Goal: Find specific page/section: Find specific page/section

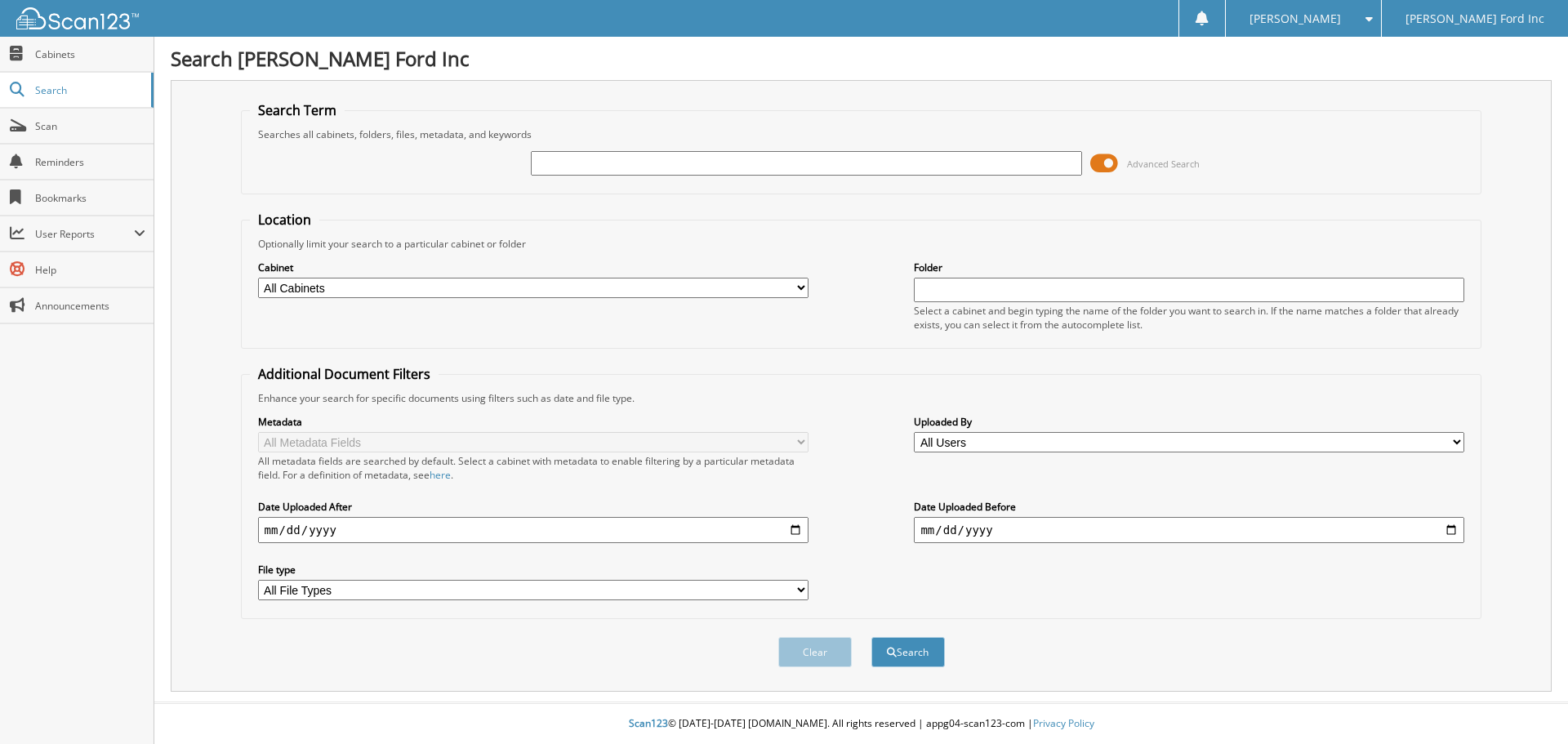
click at [631, 164] on input "text" at bounding box center [806, 164] width 551 height 25
type input "42062636"
click at [872, 637] on button "Search" at bounding box center [908, 653] width 73 height 30
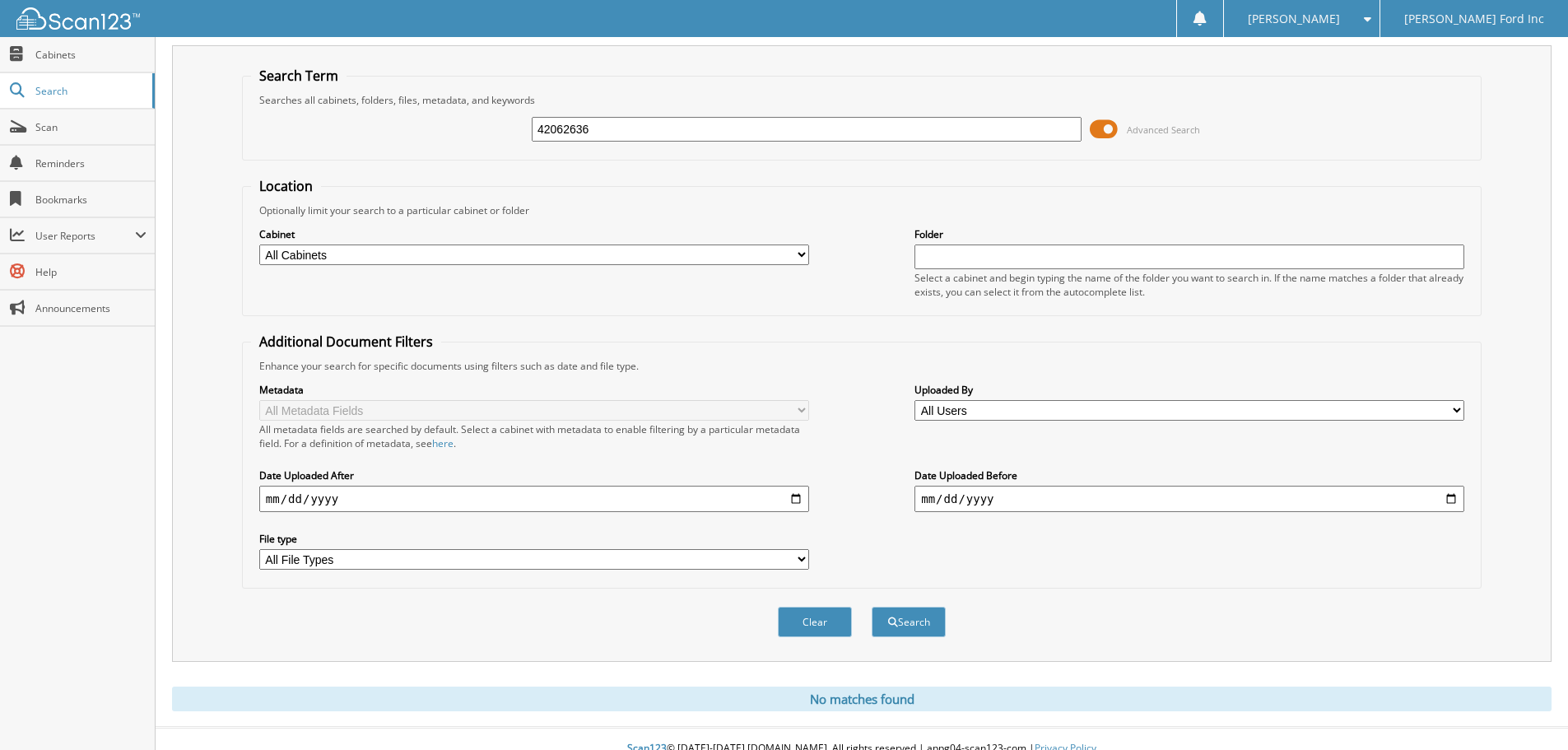
scroll to position [55, 0]
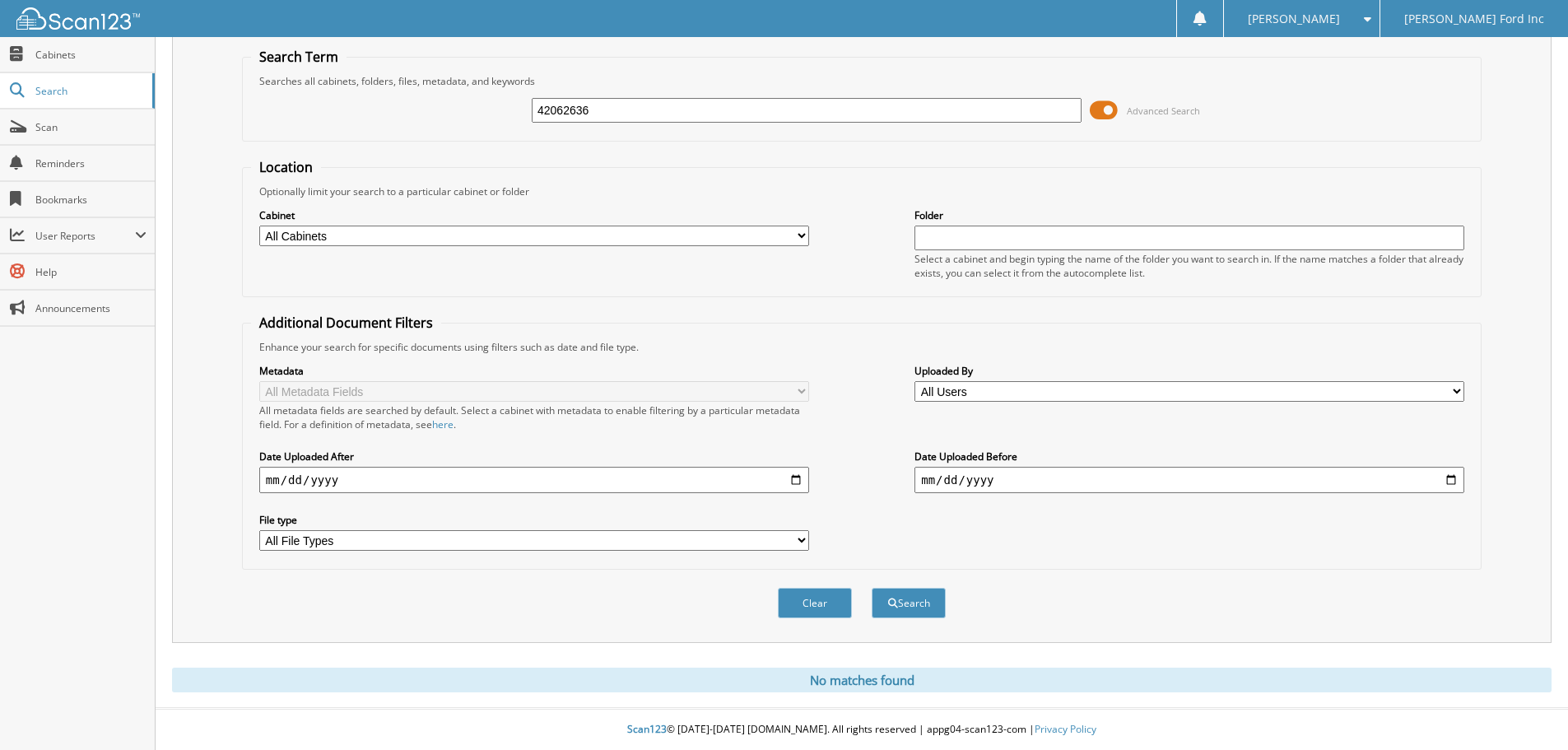
click at [604, 110] on input "42062636" at bounding box center [807, 110] width 550 height 25
click at [903, 599] on button "Search" at bounding box center [908, 603] width 74 height 31
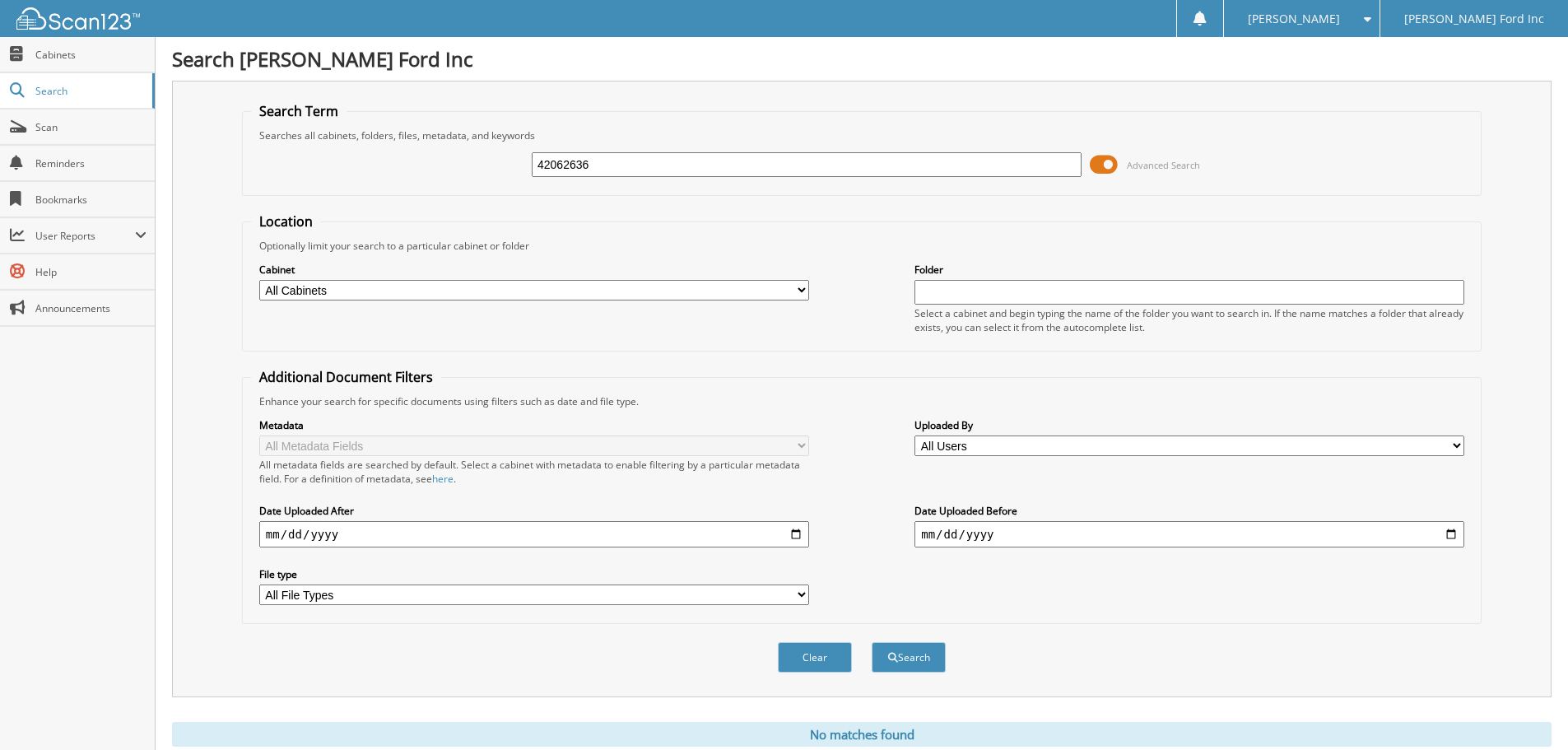
drag, startPoint x: 614, startPoint y: 157, endPoint x: 453, endPoint y: 158, distance: 161.0
click at [454, 159] on div "42062636 Advanced Search" at bounding box center [861, 164] width 1221 height 44
type input "7258980"
click at [872, 642] on button "Search" at bounding box center [908, 658] width 74 height 31
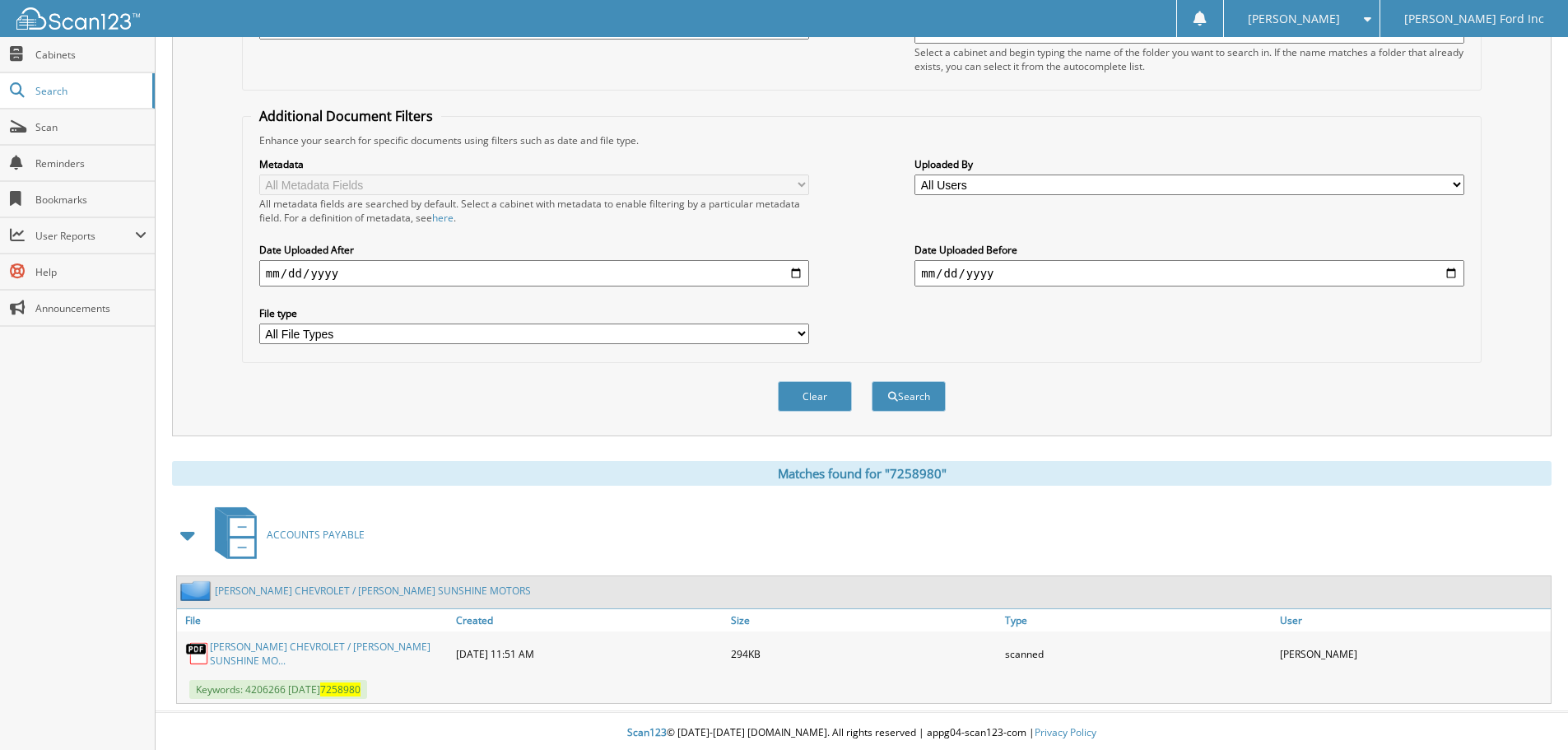
scroll to position [262, 0]
click at [251, 654] on link "FERMAN CHEVROLET / FERMAN SUNSHINE MO..." at bounding box center [329, 652] width 238 height 28
click at [295, 593] on link "FERMAN CHEVROLET / FERMAN SUNSHINE MOTORS" at bounding box center [373, 590] width 316 height 14
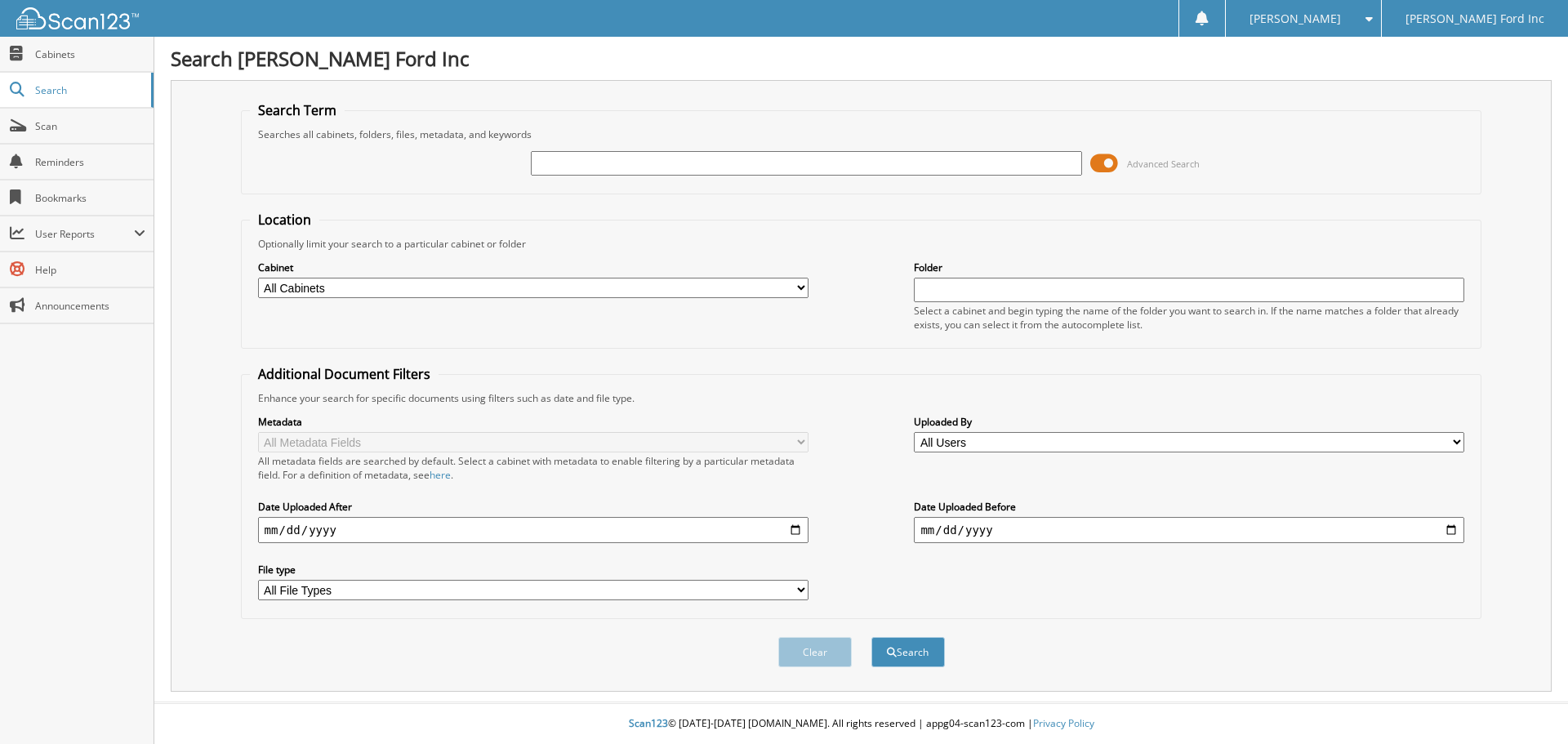
click at [546, 168] on input "text" at bounding box center [806, 164] width 551 height 25
type input "42062636"
click at [872, 637] on button "Search" at bounding box center [908, 653] width 73 height 30
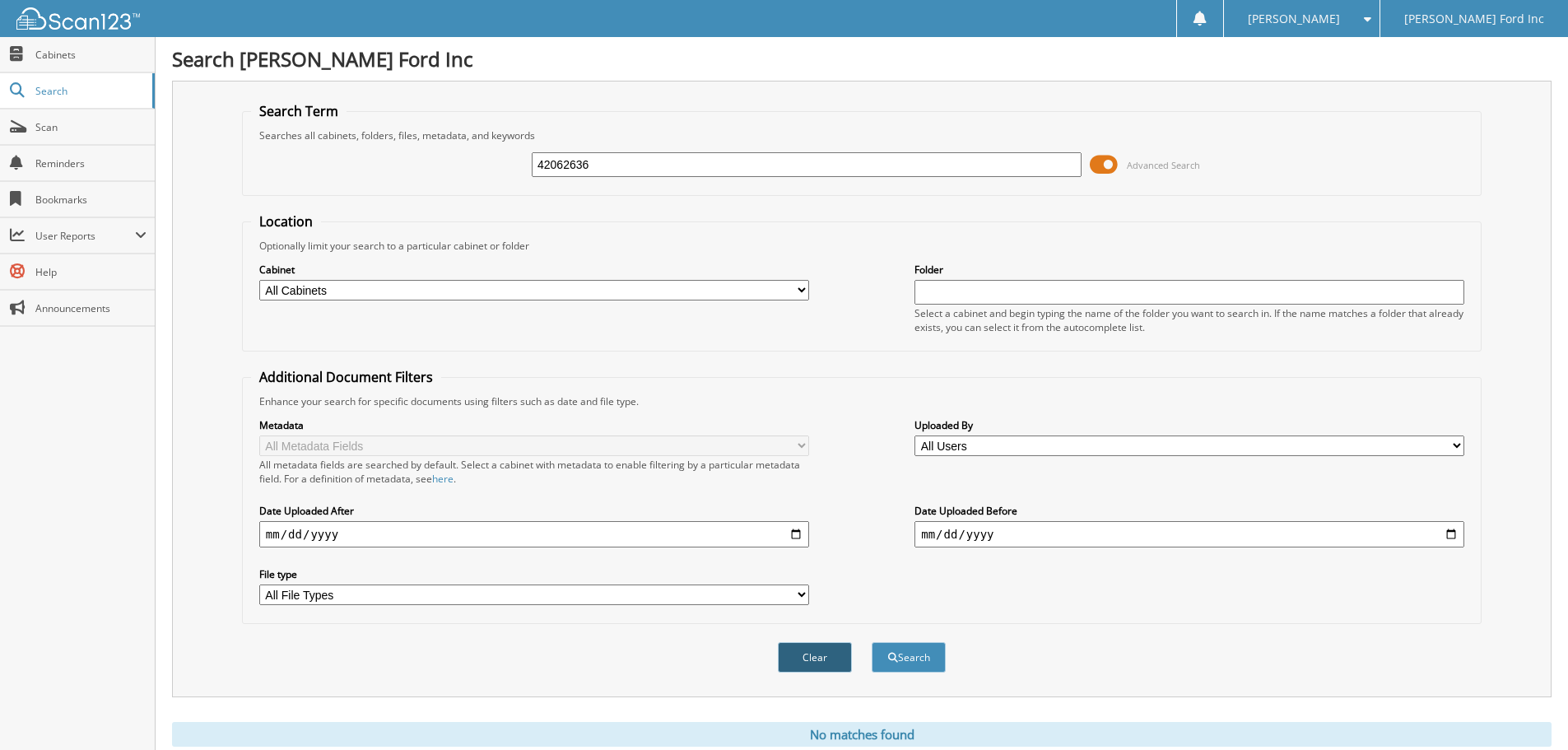
click at [832, 663] on button "Clear" at bounding box center [814, 658] width 74 height 31
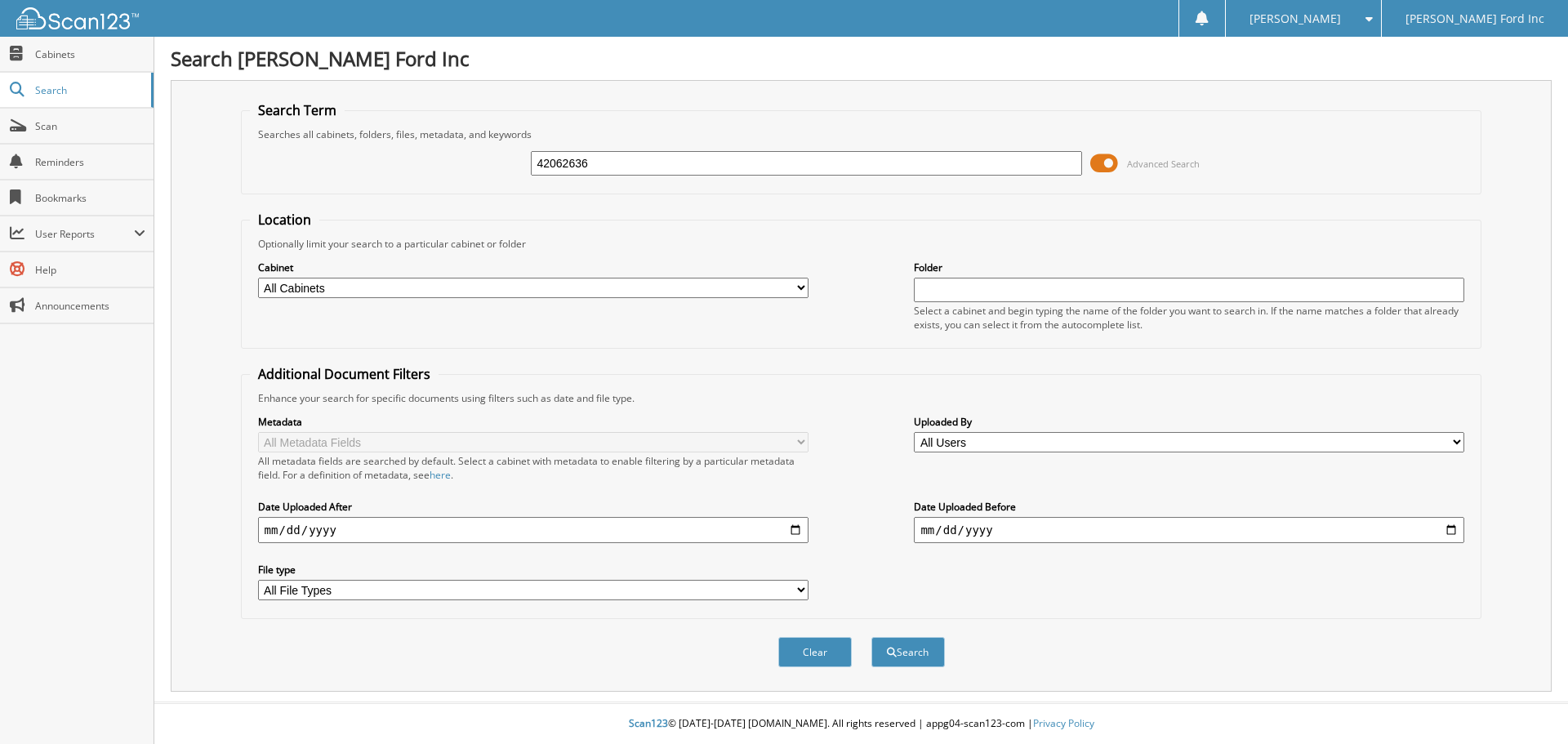
type input "42062636"
click at [872, 637] on button "Search" at bounding box center [908, 653] width 73 height 30
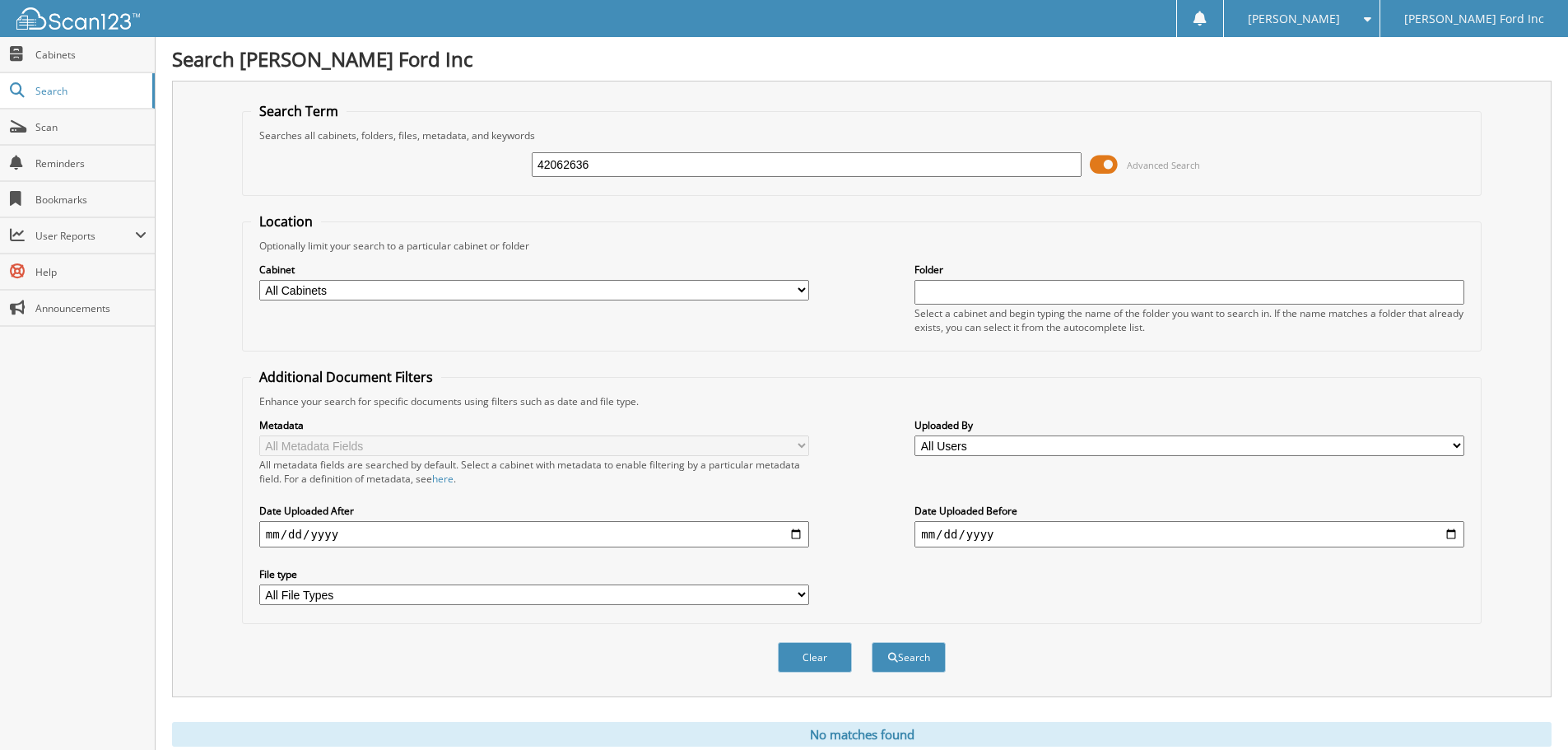
drag, startPoint x: 624, startPoint y: 158, endPoint x: 380, endPoint y: 155, distance: 244.0
click at [399, 155] on div "42062636 Advanced Search" at bounding box center [861, 164] width 1221 height 44
type input "7258980"
click at [872, 642] on button "Search" at bounding box center [908, 658] width 74 height 31
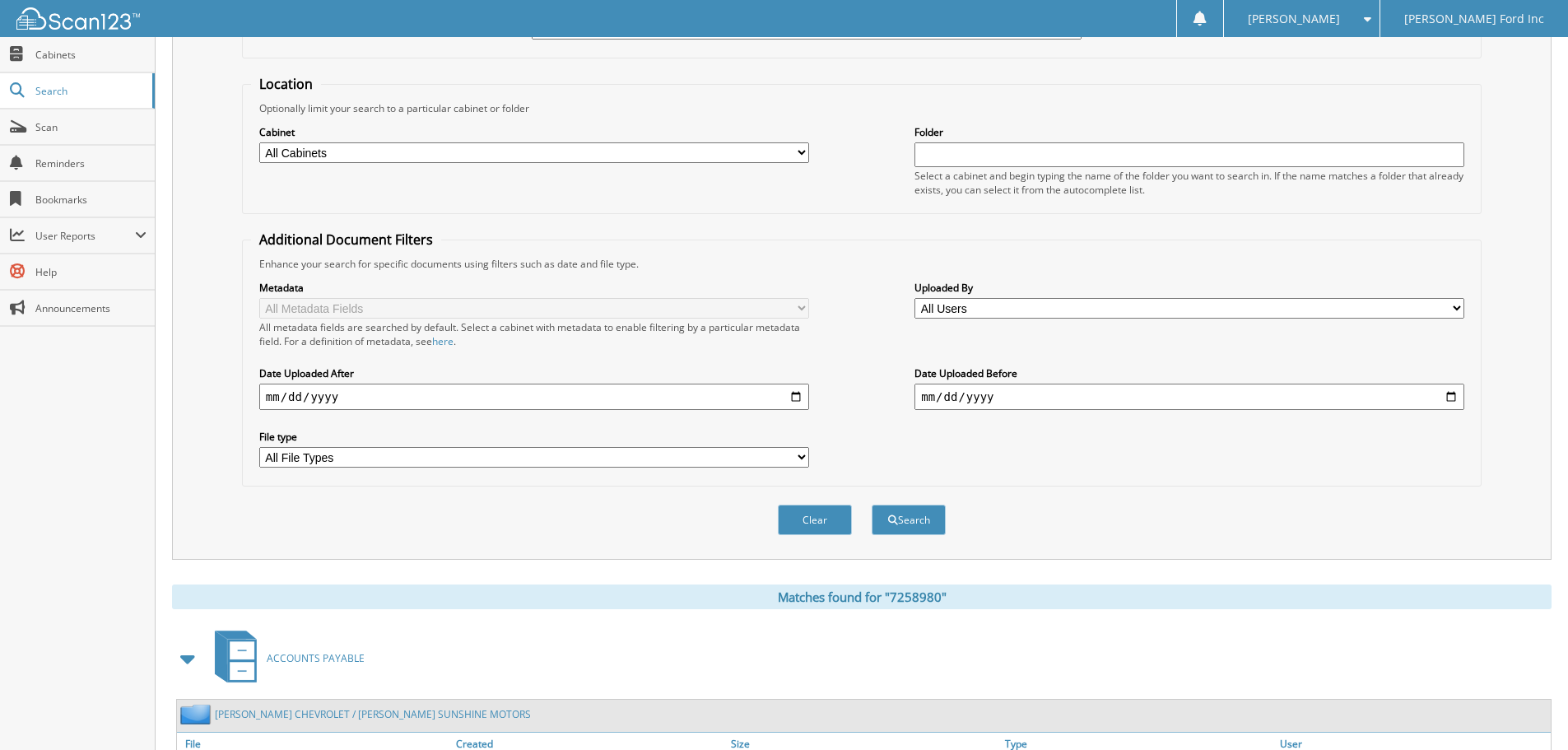
scroll to position [262, 0]
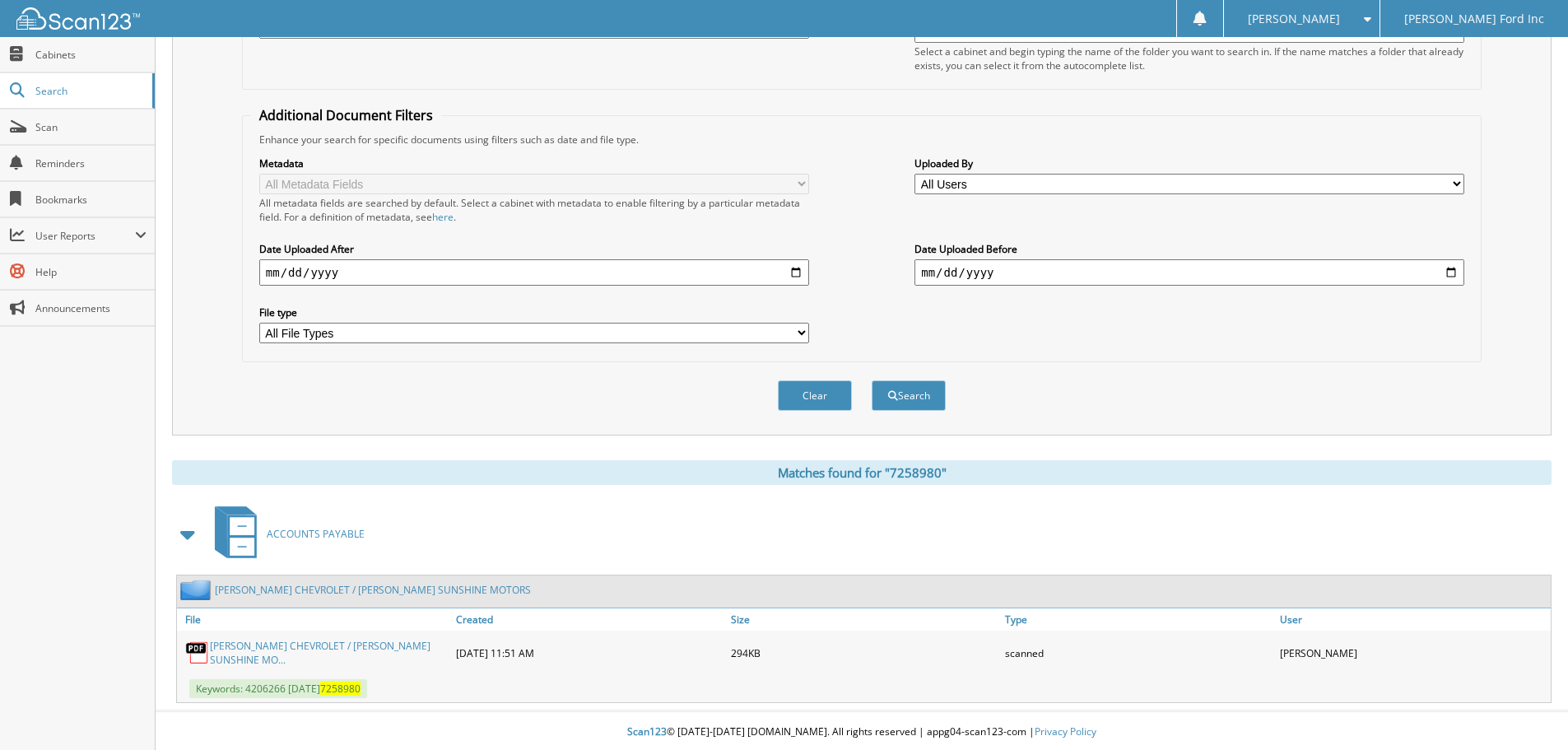
click at [277, 648] on link "FERMAN CHEVROLET / FERMAN SUNSHINE MO..." at bounding box center [329, 652] width 238 height 28
click at [278, 591] on link "FERMAN CHEVROLET / FERMAN SUNSHINE MOTORS" at bounding box center [373, 590] width 316 height 14
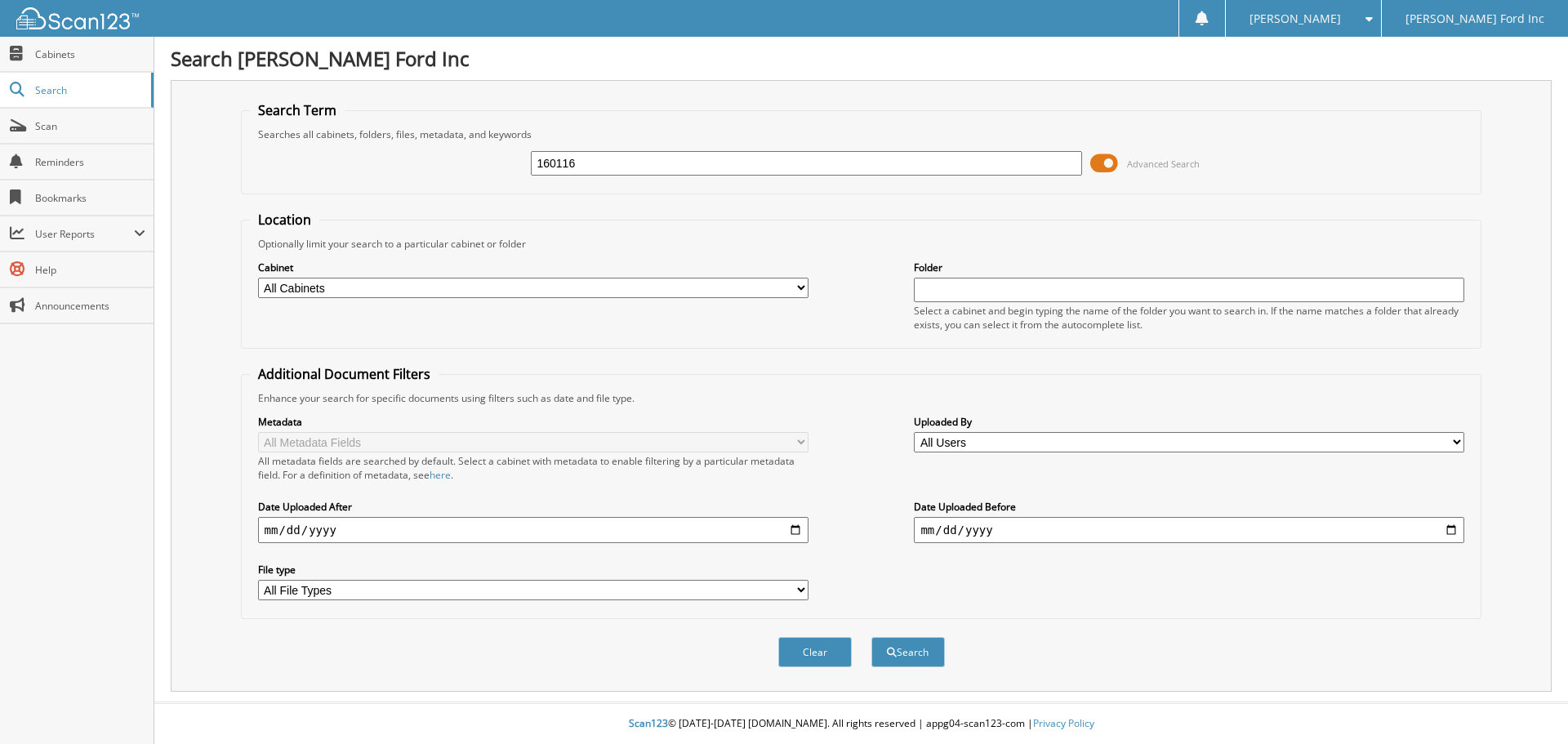
type input "160116"
click at [872, 637] on button "Search" at bounding box center [908, 653] width 73 height 30
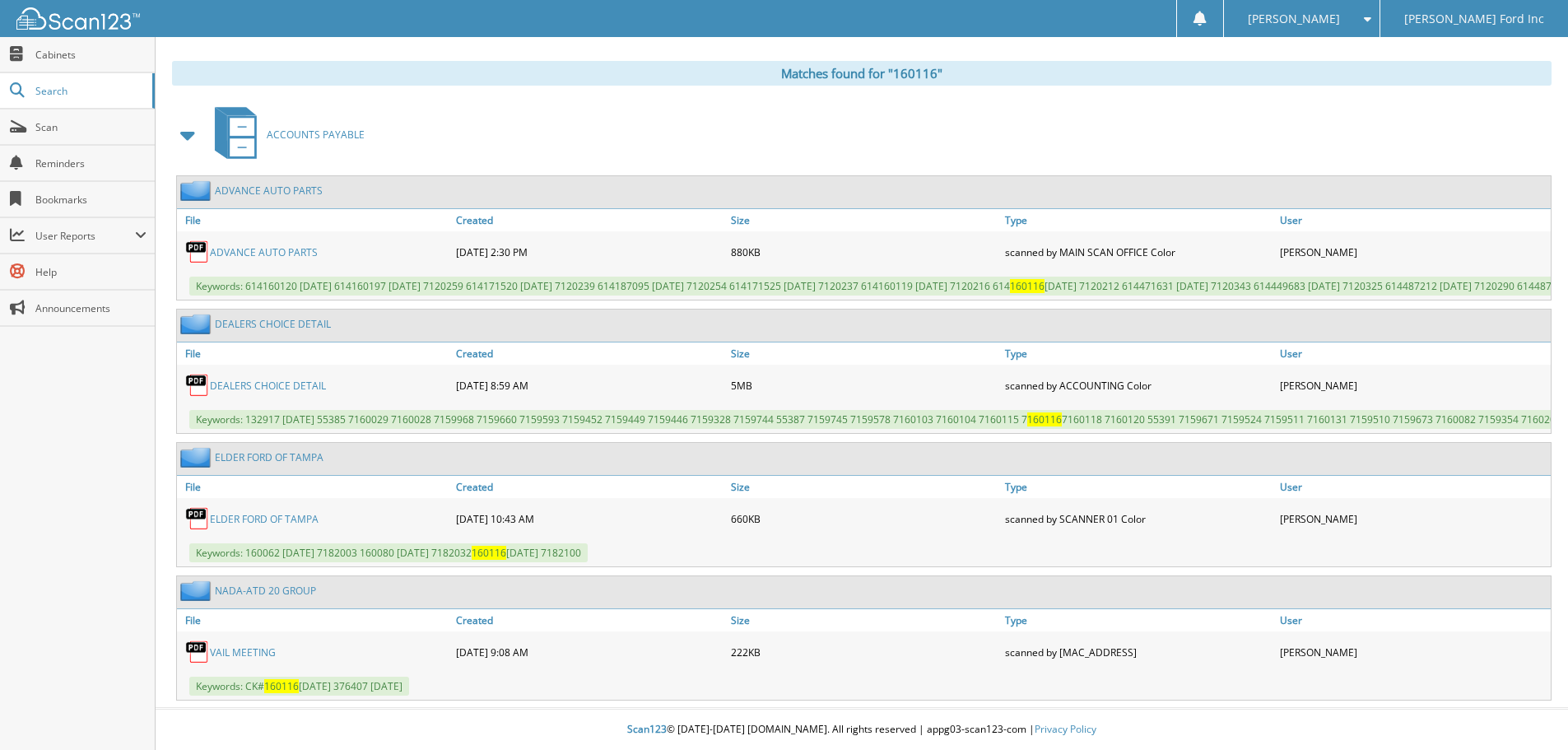
scroll to position [687, 0]
click at [255, 657] on link "VAIL MEETING" at bounding box center [243, 652] width 66 height 14
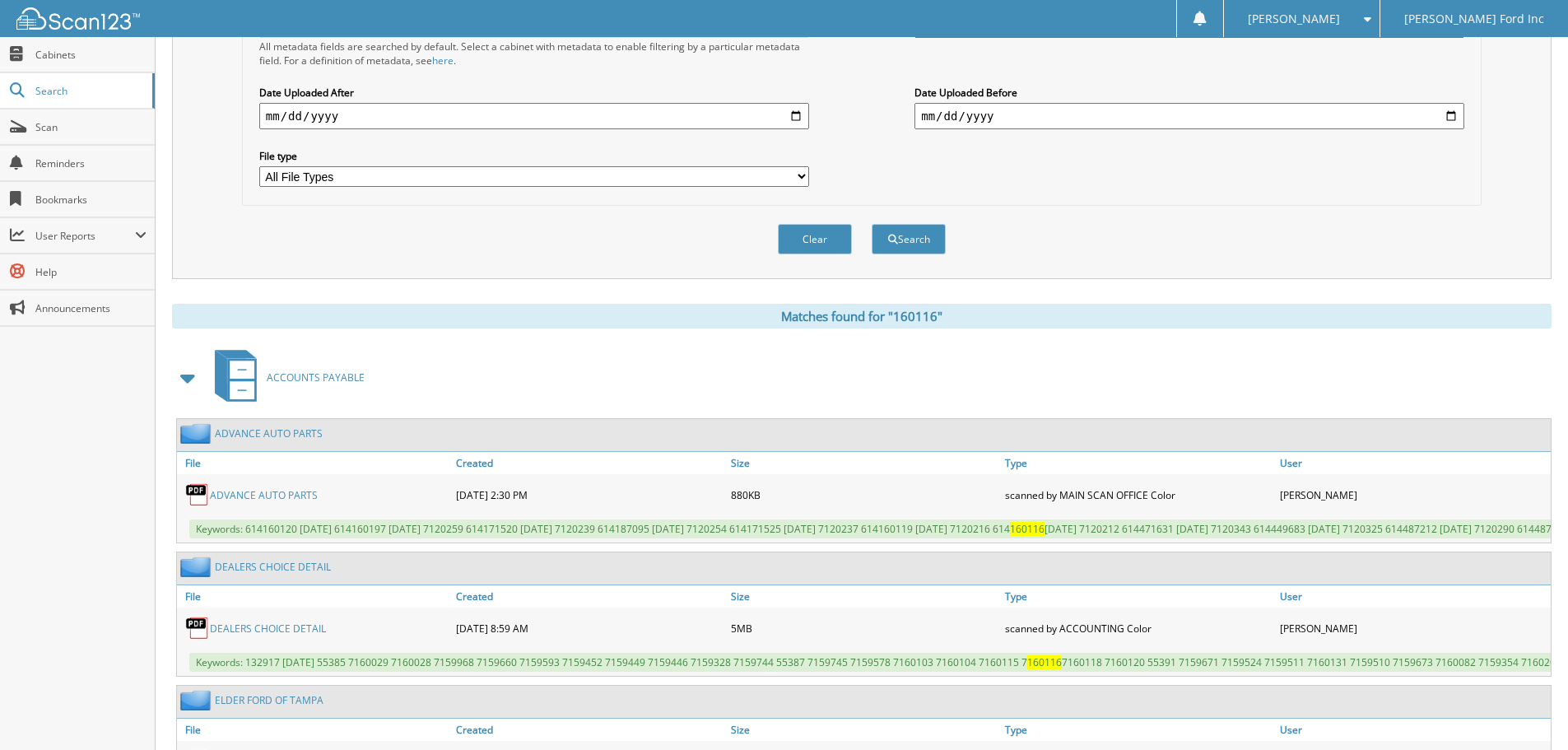
scroll to position [110, 0]
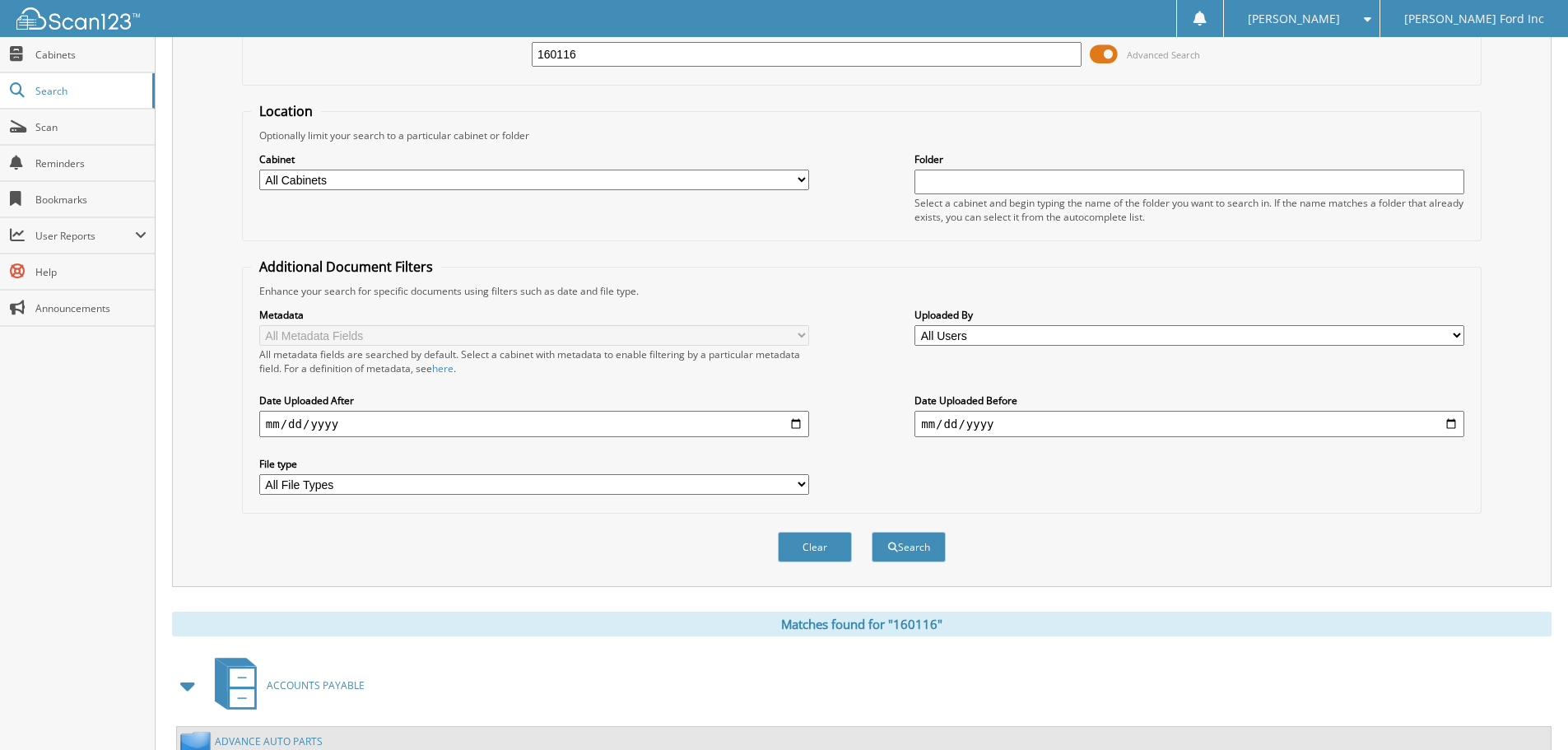
drag, startPoint x: 610, startPoint y: 52, endPoint x: 458, endPoint y: 49, distance: 152.0
click at [458, 49] on div "160116 Advanced Search" at bounding box center [861, 54] width 1221 height 44
type input "165104"
click at [872, 532] on button "Search" at bounding box center [908, 547] width 74 height 31
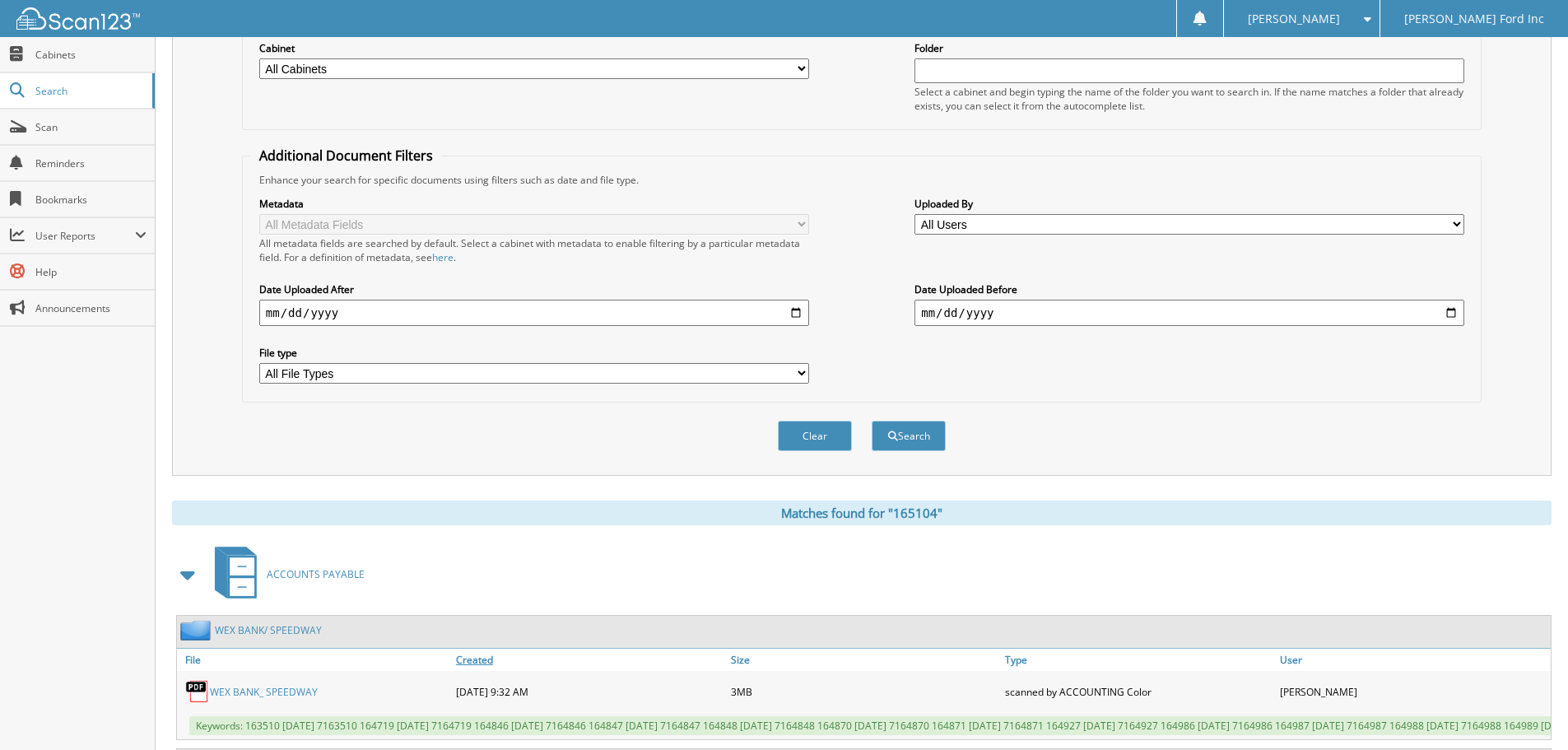
scroll to position [407, 0]
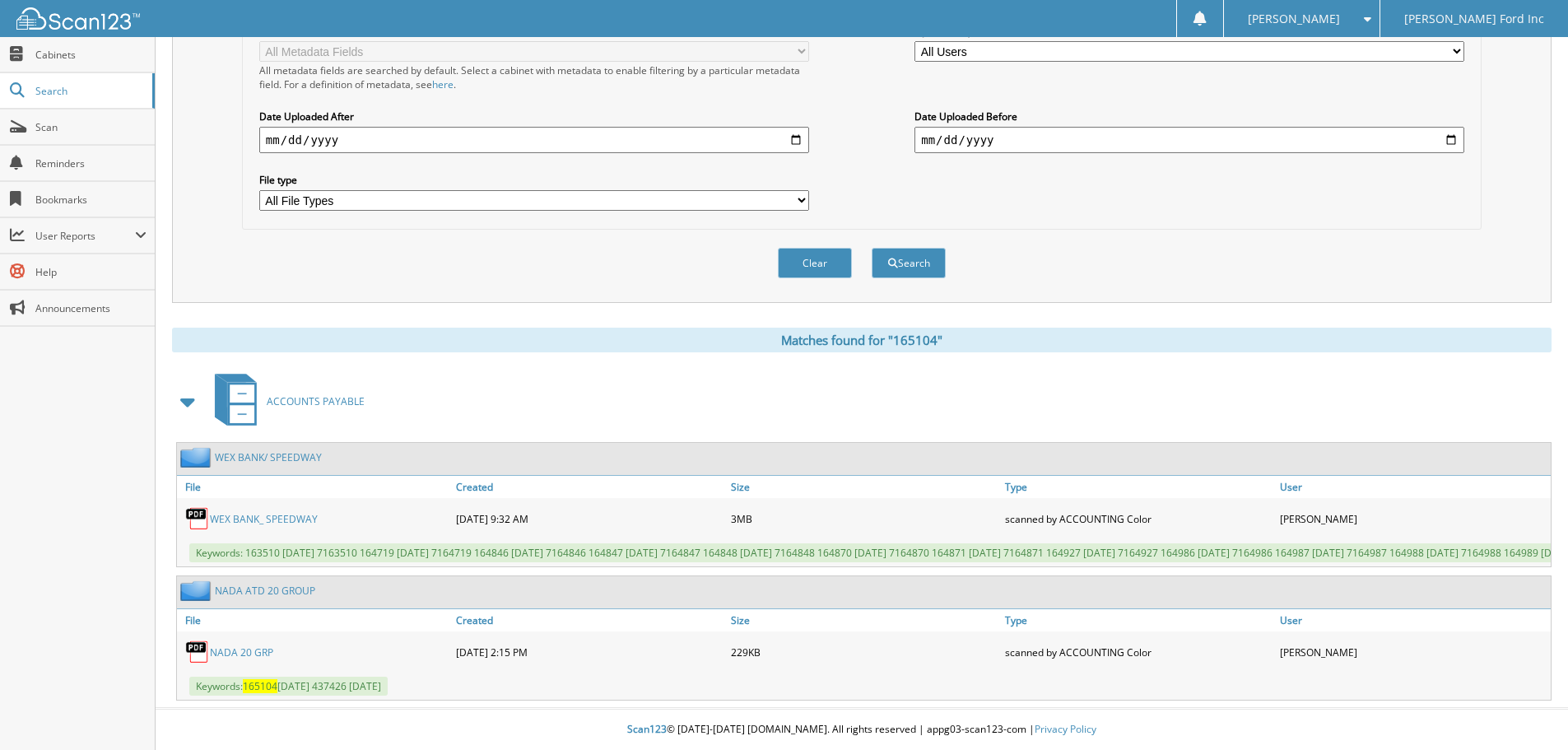
click at [238, 650] on link "NADA 20 GRP" at bounding box center [242, 652] width 63 height 14
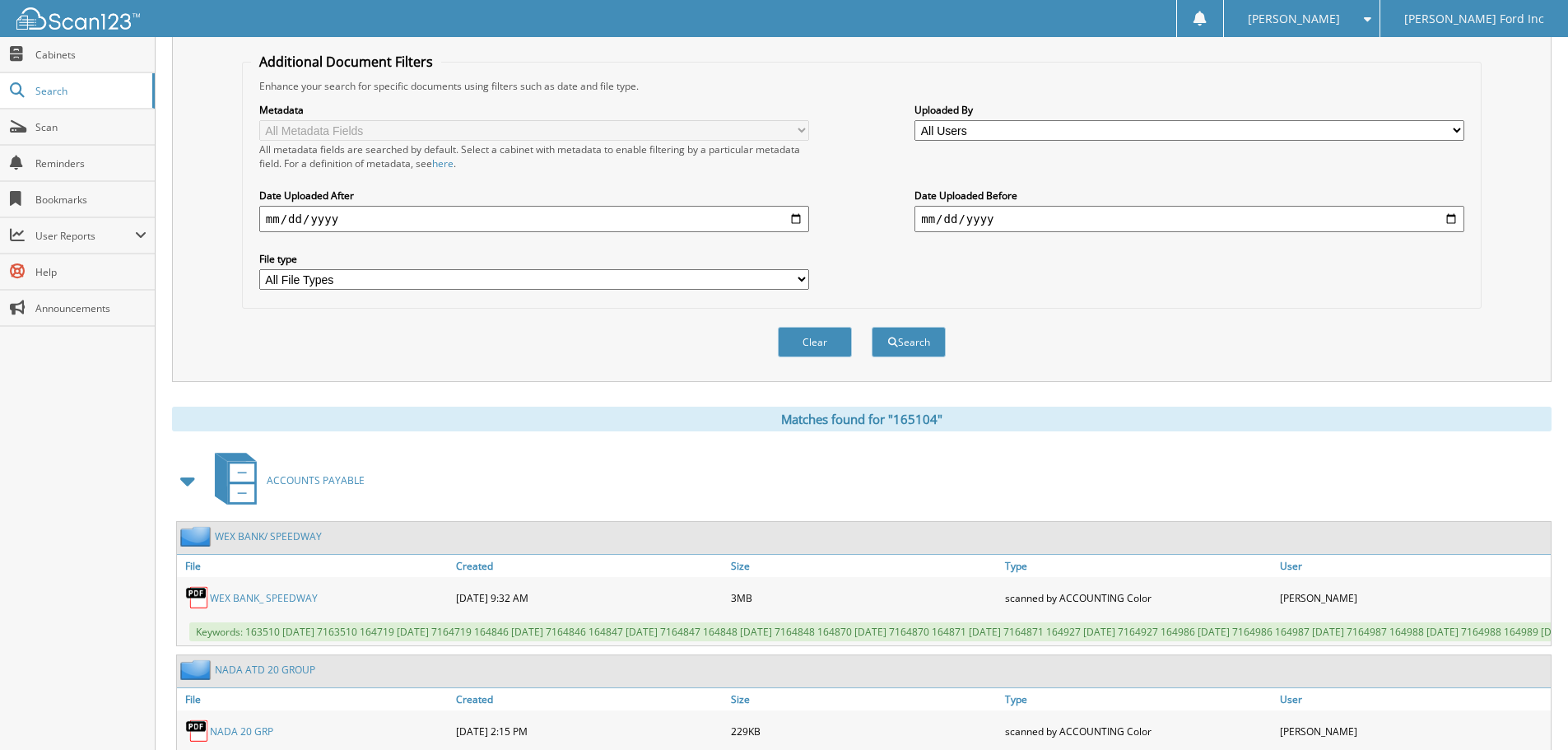
scroll to position [0, 0]
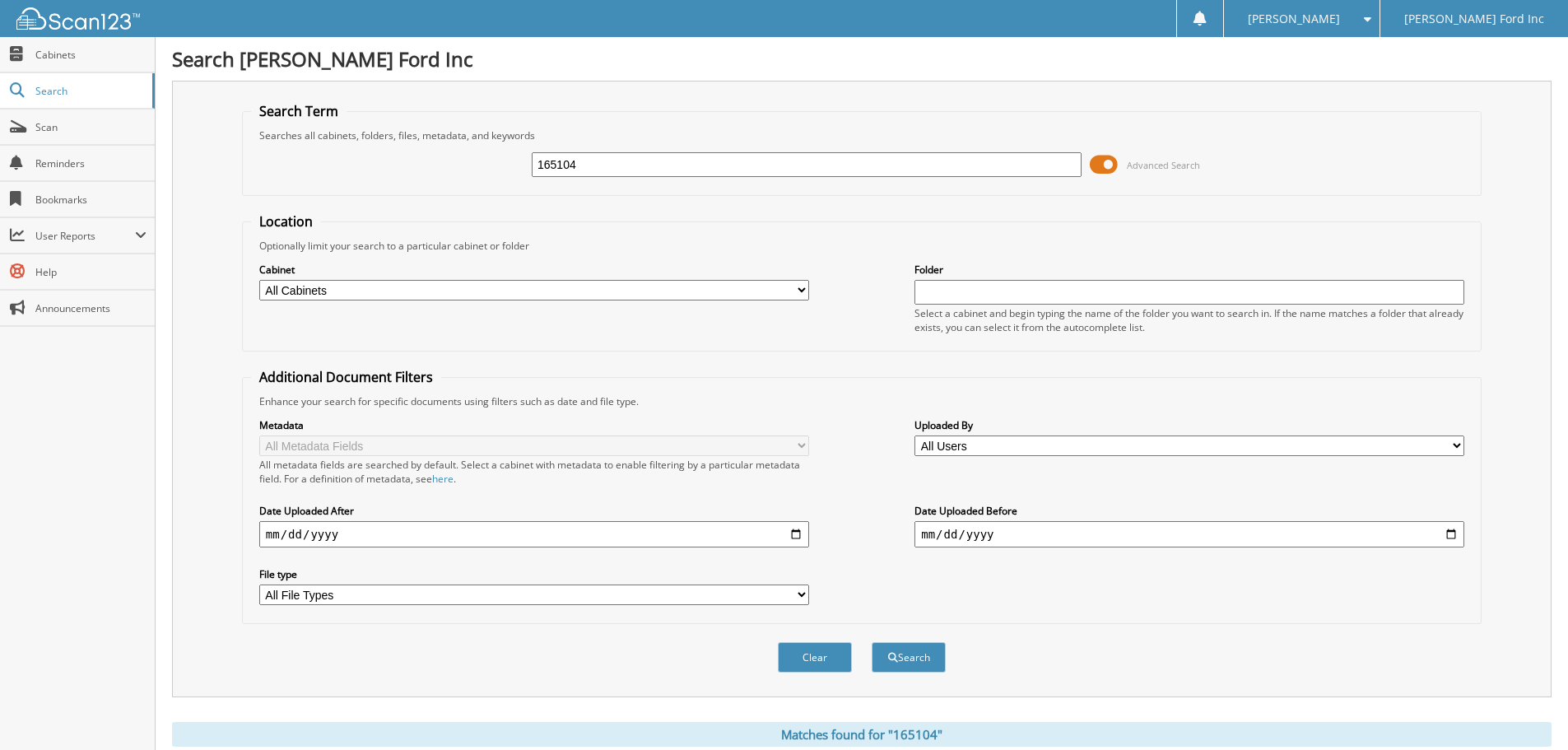
drag, startPoint x: 636, startPoint y: 158, endPoint x: 485, endPoint y: 158, distance: 151.0
click at [486, 158] on div "165104 Advanced Search" at bounding box center [861, 164] width 1221 height 44
type input "154887"
click at [872, 642] on button "Search" at bounding box center [908, 658] width 74 height 31
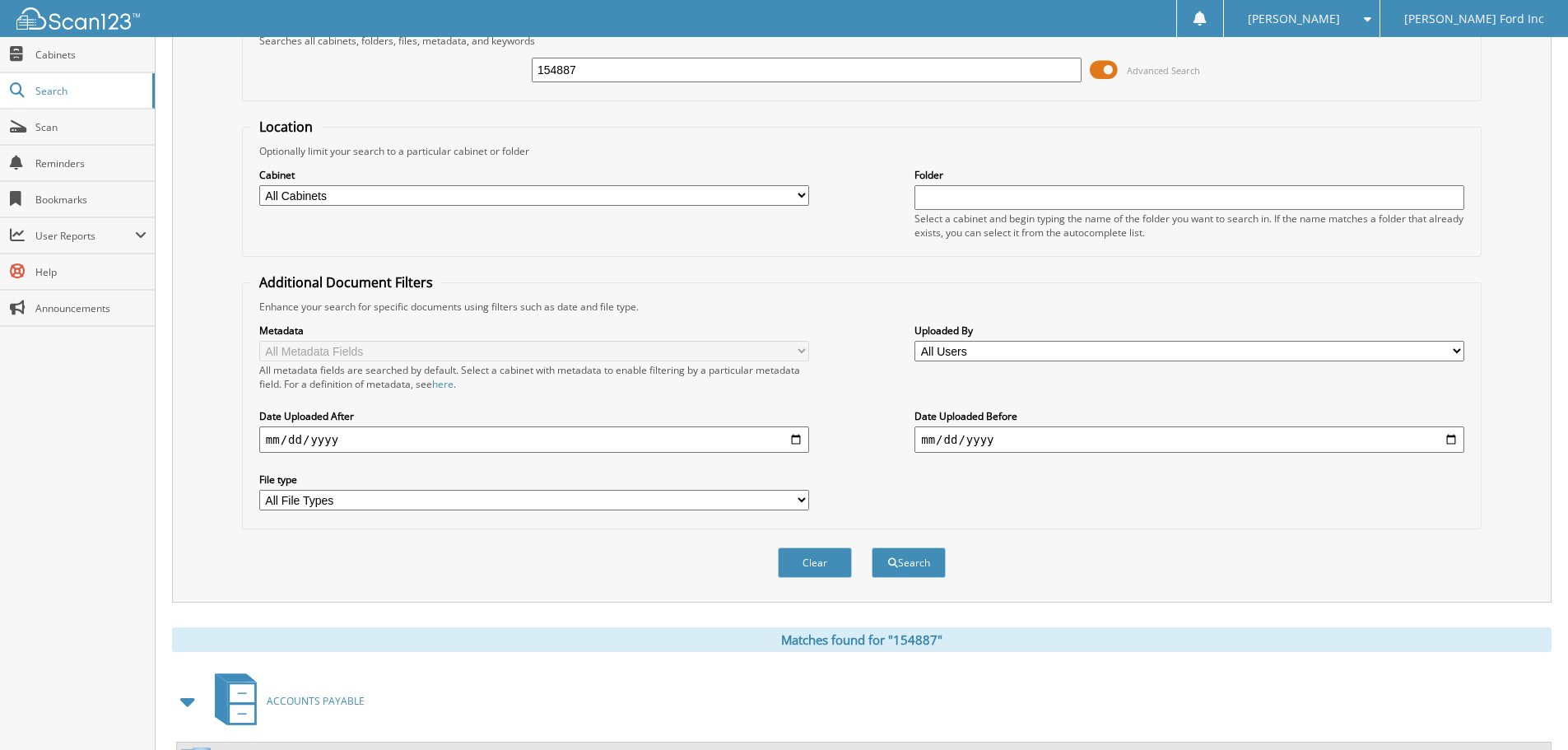
scroll to position [262, 0]
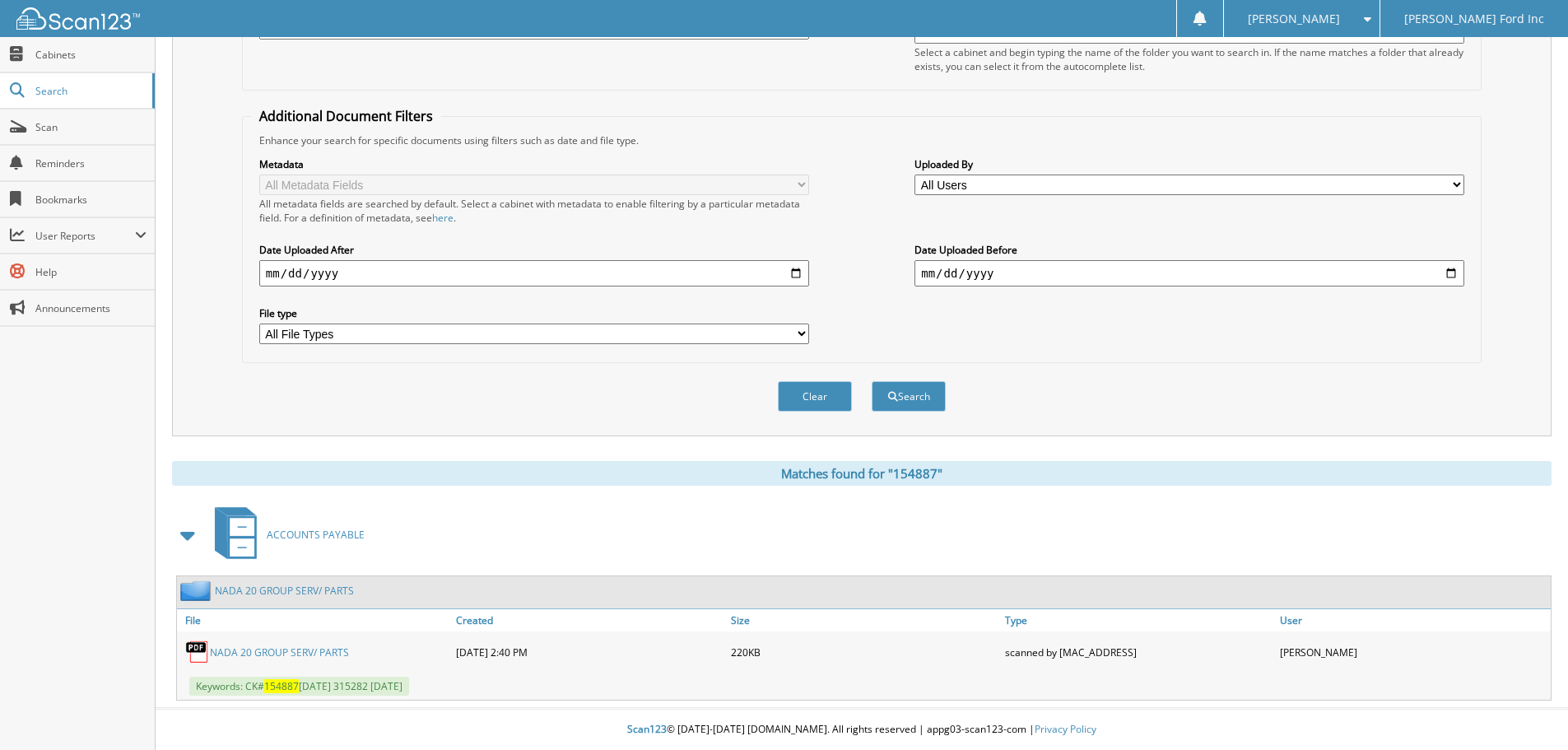
click at [264, 646] on link "NADA 20 GROUP SERV/ PARTS" at bounding box center [279, 652] width 139 height 14
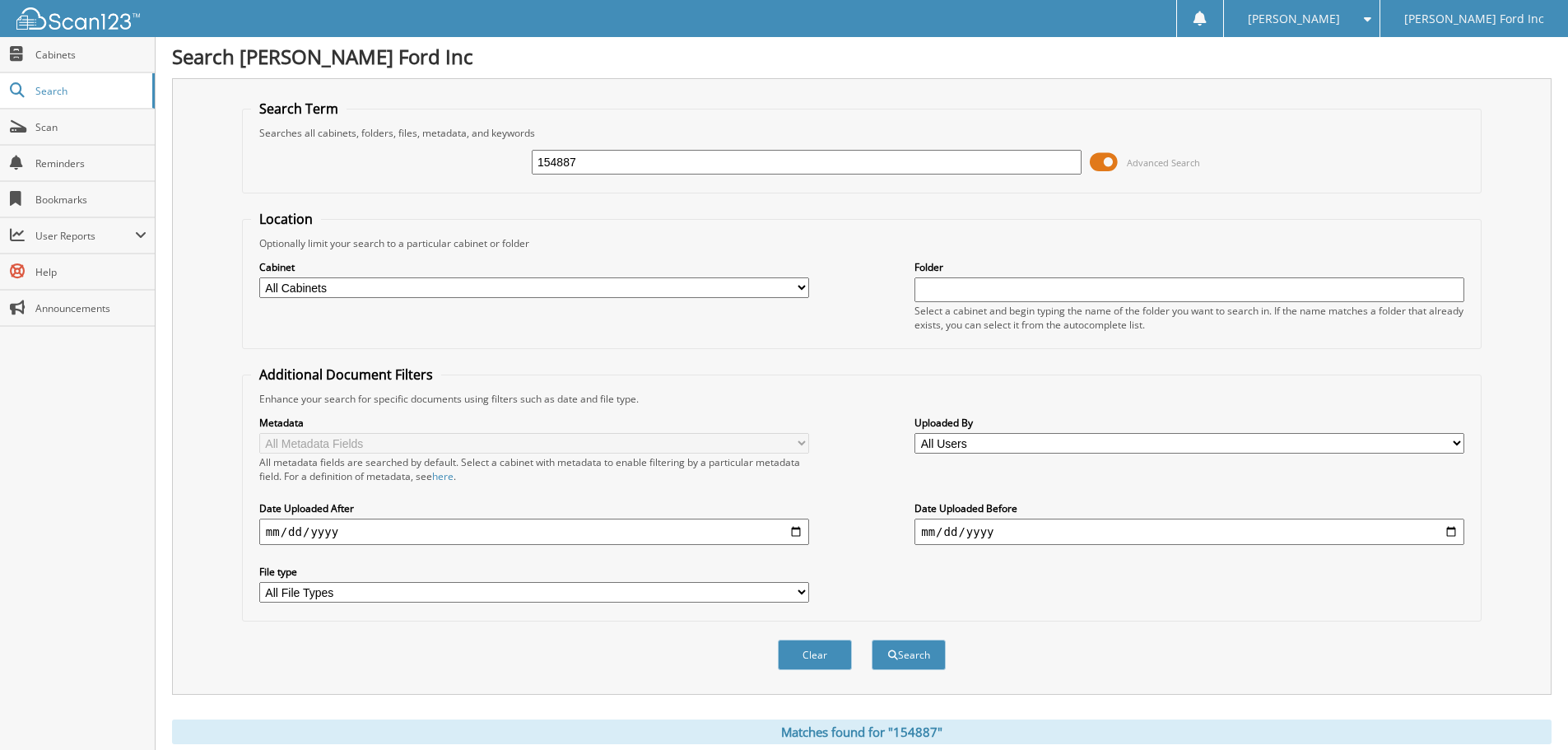
scroll to position [0, 0]
drag, startPoint x: 593, startPoint y: 171, endPoint x: 493, endPoint y: 161, distance: 100.5
click at [493, 161] on div "154887 Advanced Search" at bounding box center [861, 164] width 1221 height 44
type input "157680"
click at [872, 642] on button "Search" at bounding box center [908, 658] width 74 height 31
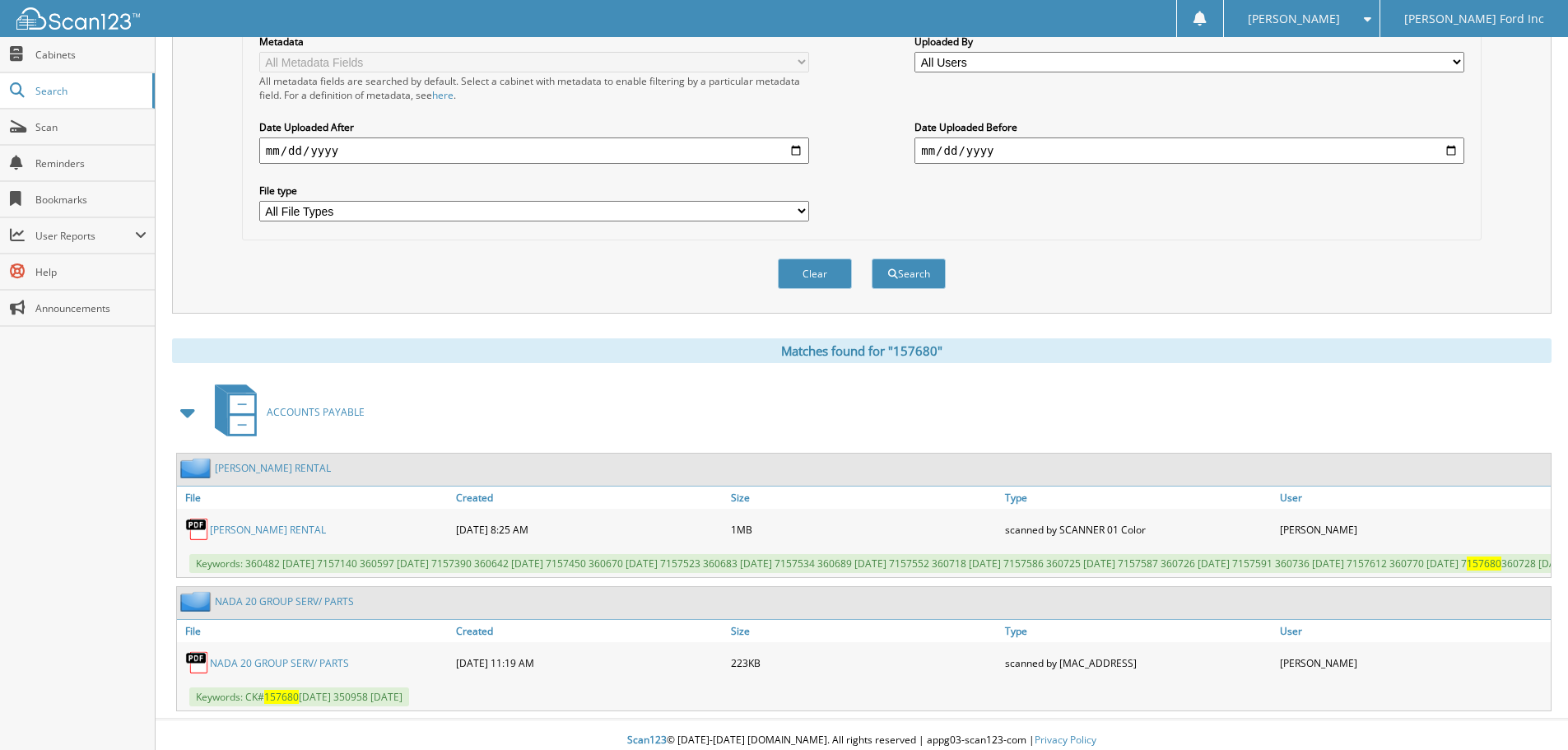
scroll to position [407, 0]
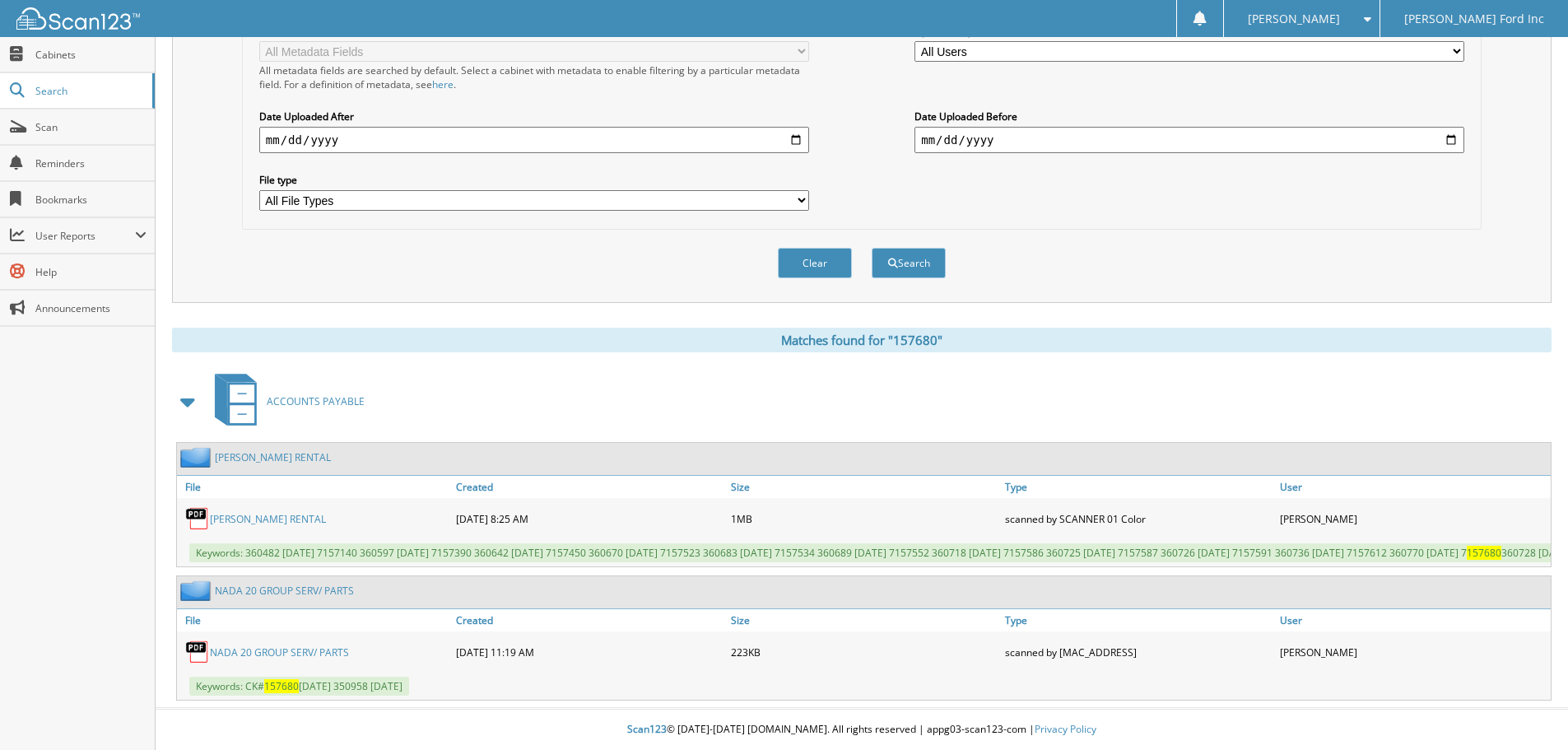
click at [270, 650] on link "NADA 20 GROUP SERV/ PARTS" at bounding box center [279, 652] width 139 height 14
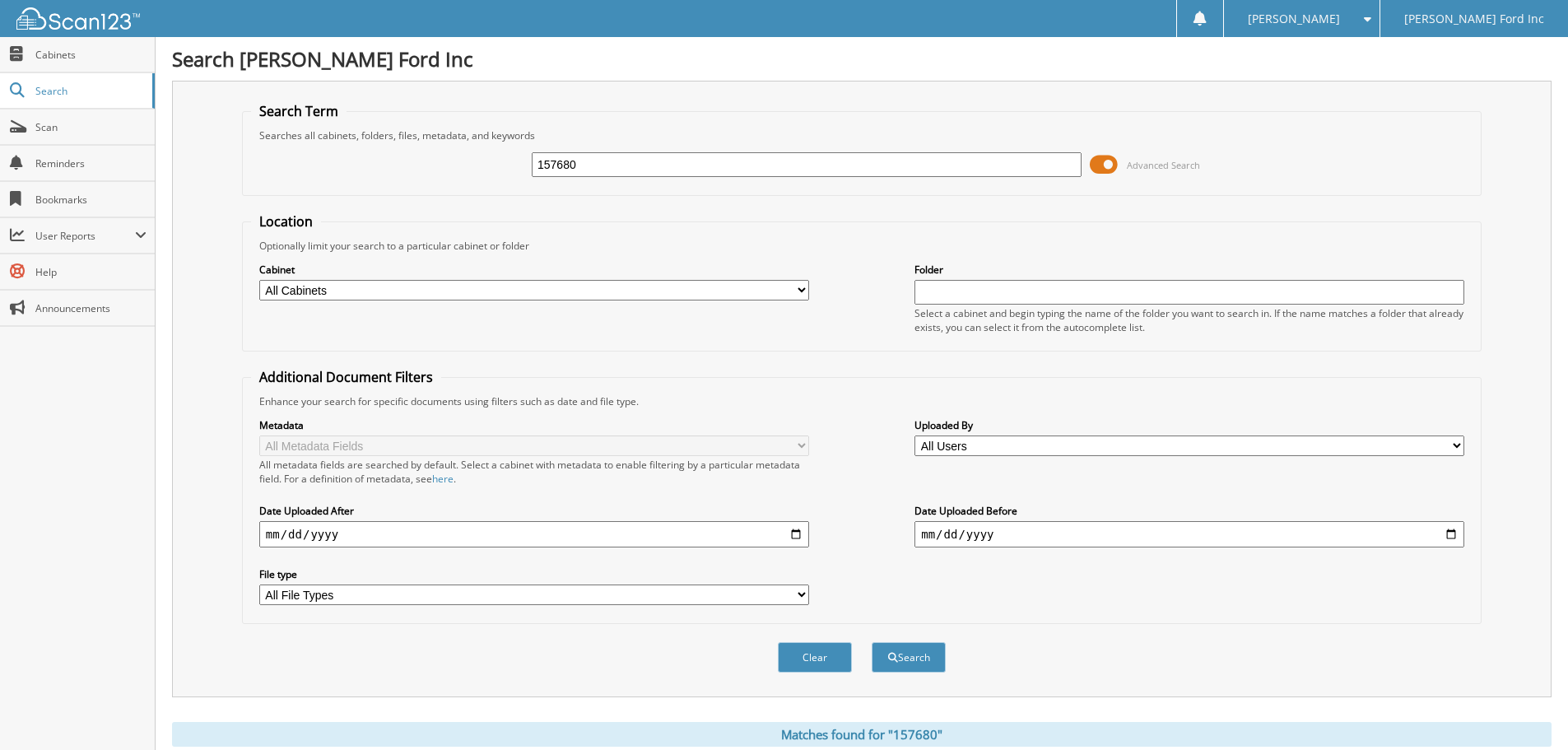
drag, startPoint x: 638, startPoint y: 165, endPoint x: 474, endPoint y: 163, distance: 164.0
click at [474, 163] on div "157680 Advanced Search" at bounding box center [861, 164] width 1221 height 44
type input "134223"
click at [872, 642] on button "Search" at bounding box center [908, 658] width 74 height 31
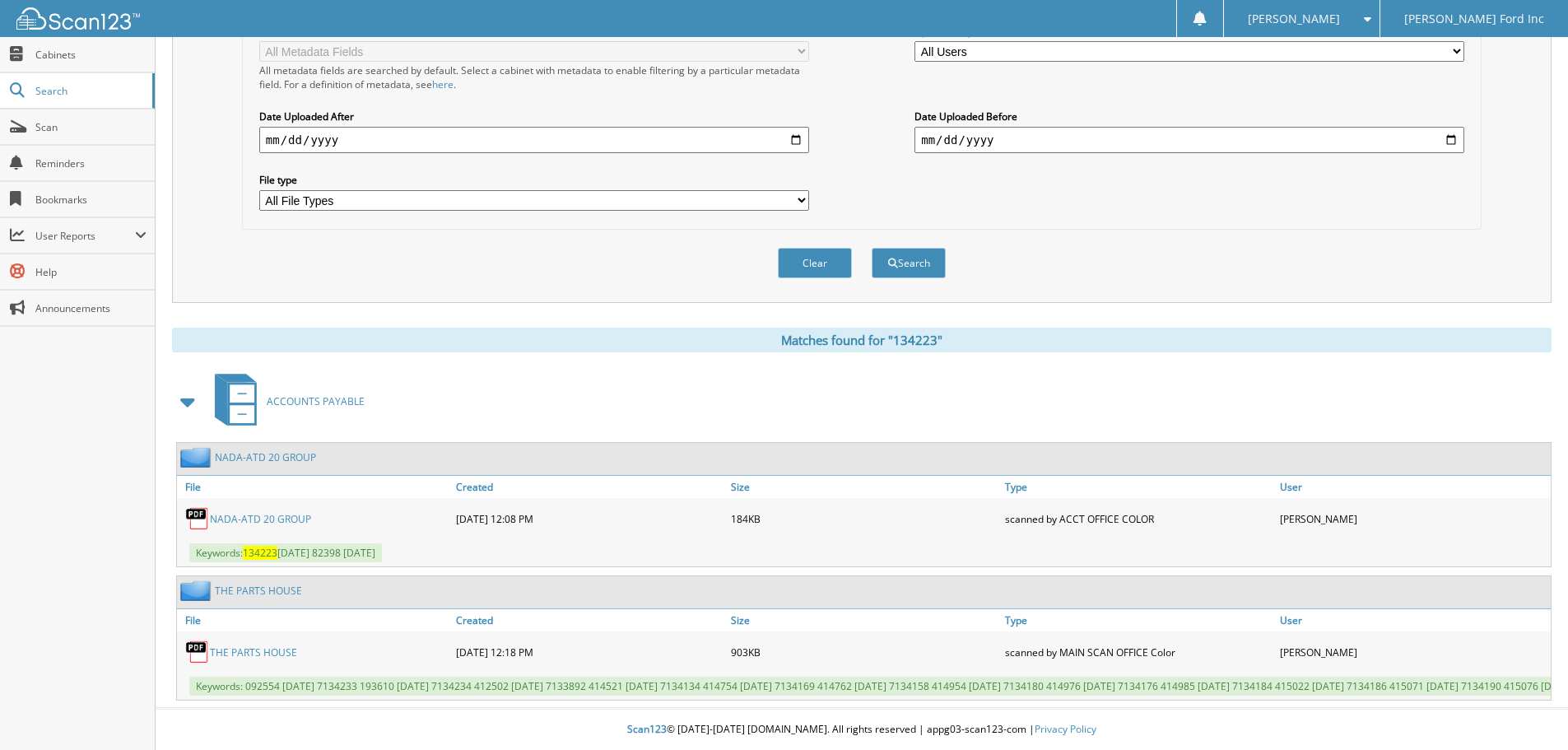
click at [245, 512] on link "NADA-ATD 20 GROUP" at bounding box center [260, 519] width 101 height 14
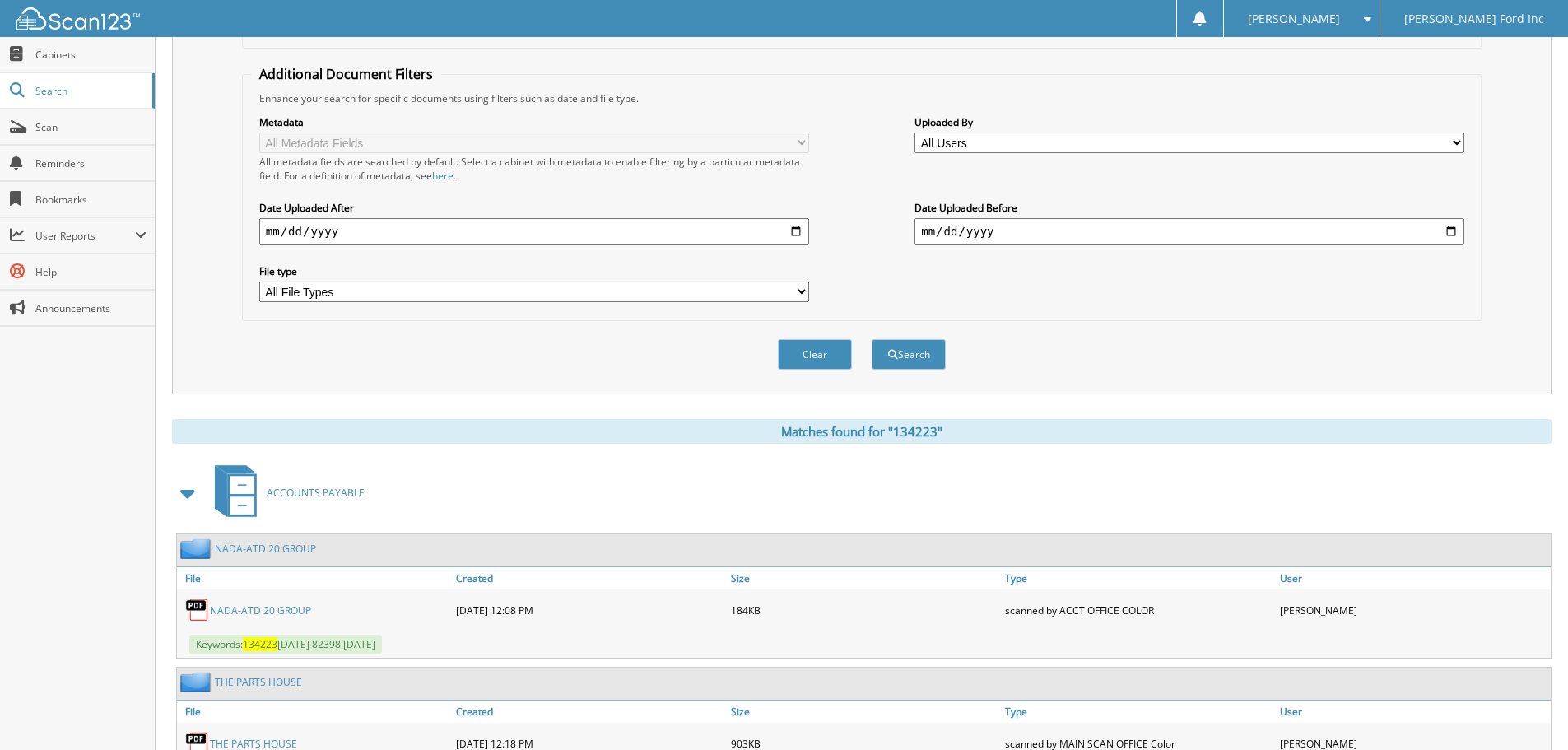
scroll to position [78, 0]
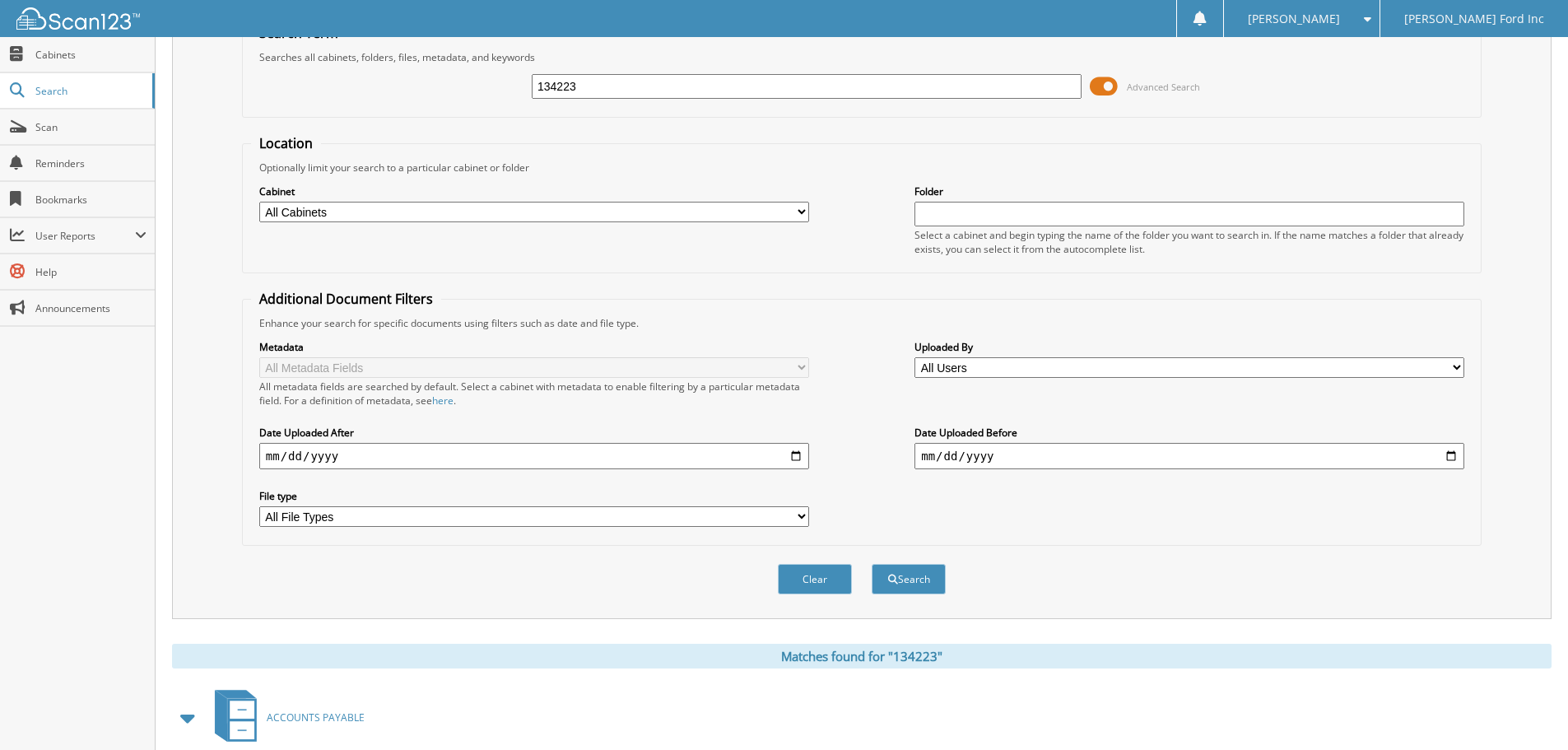
drag, startPoint x: 624, startPoint y: 89, endPoint x: 462, endPoint y: 72, distance: 162.9
click at [462, 72] on div "134223 Advanced Search" at bounding box center [861, 86] width 1221 height 44
type input "134410"
click at [872, 564] on button "Search" at bounding box center [908, 579] width 74 height 31
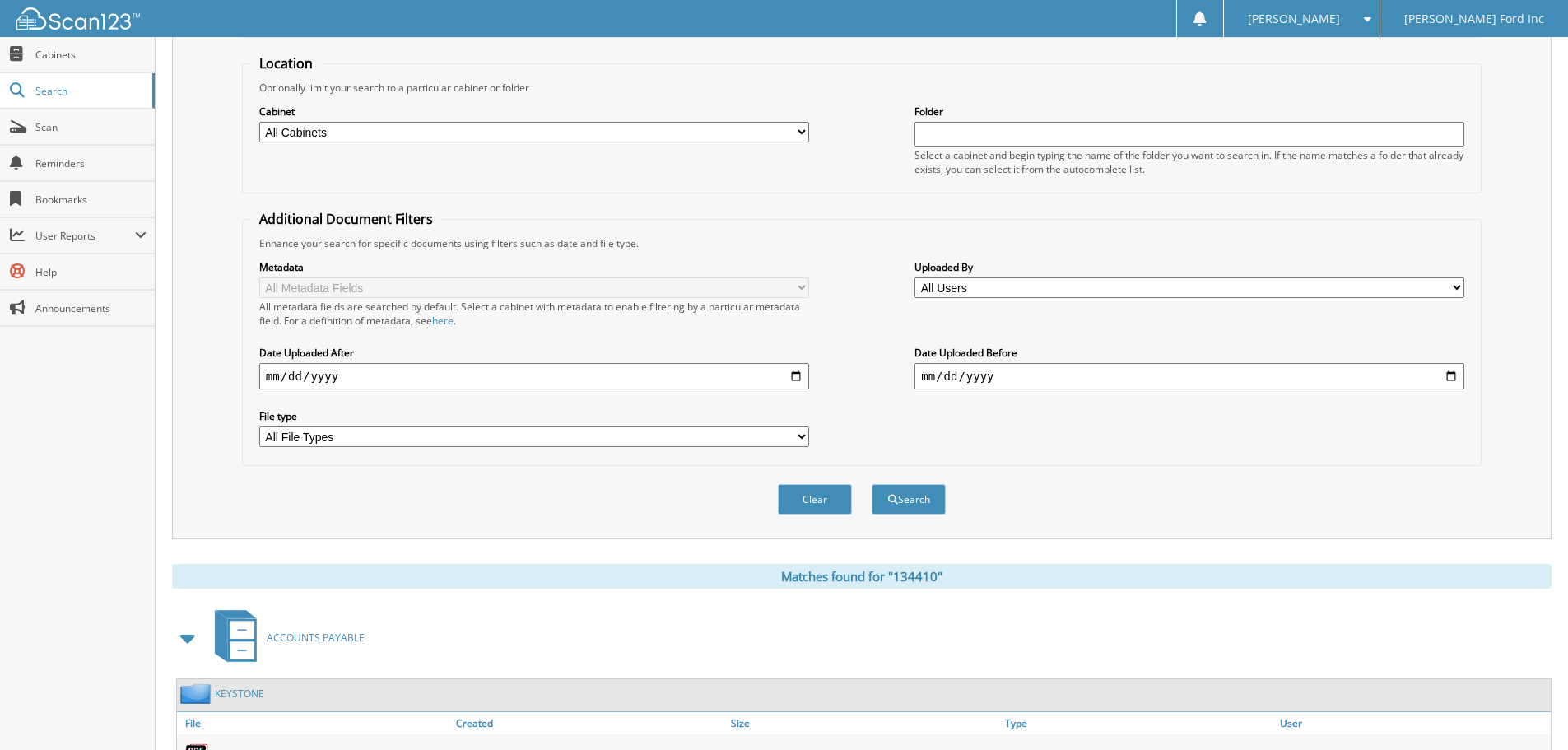
scroll to position [395, 0]
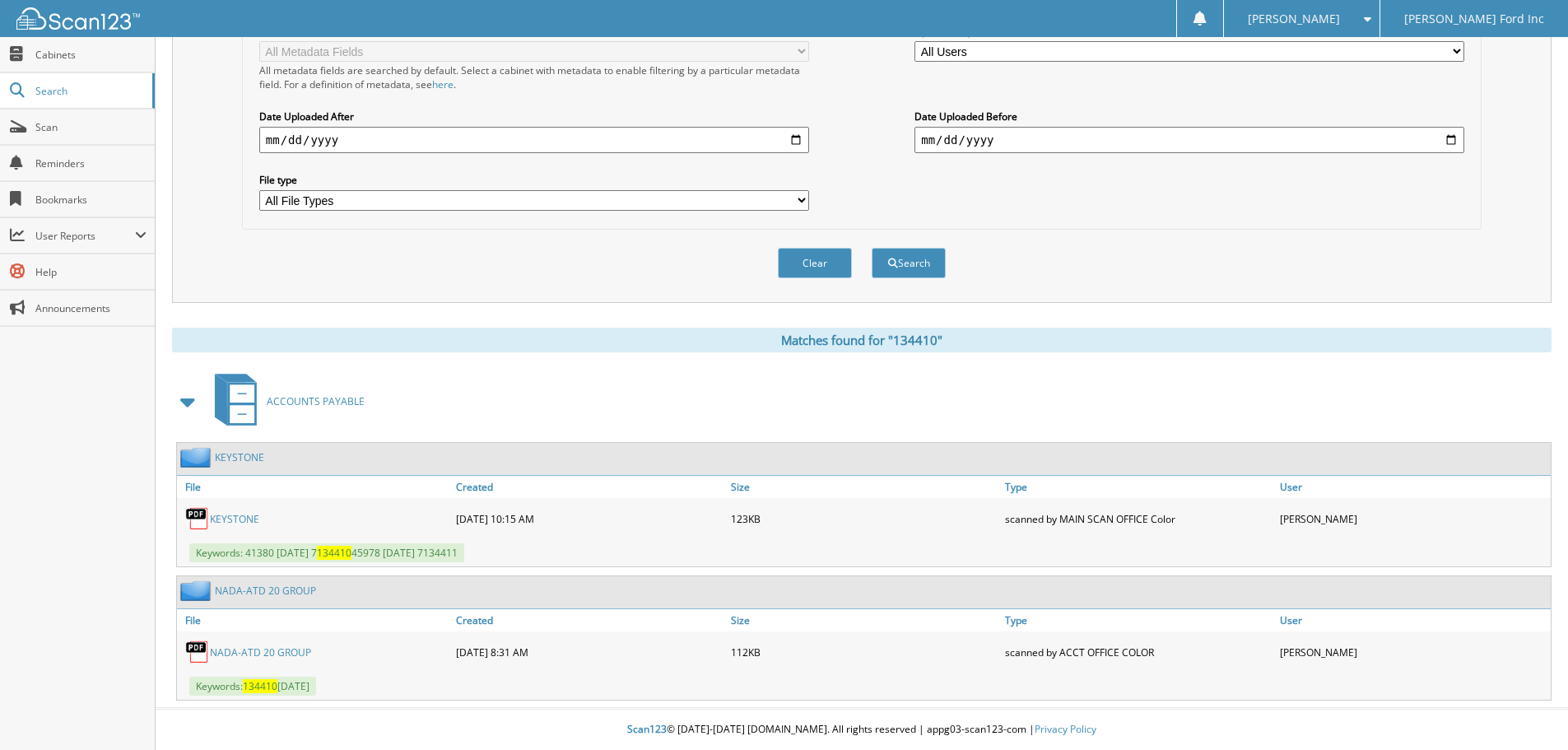
click at [276, 659] on link "NADA-ATD 20 GROUP" at bounding box center [260, 652] width 101 height 14
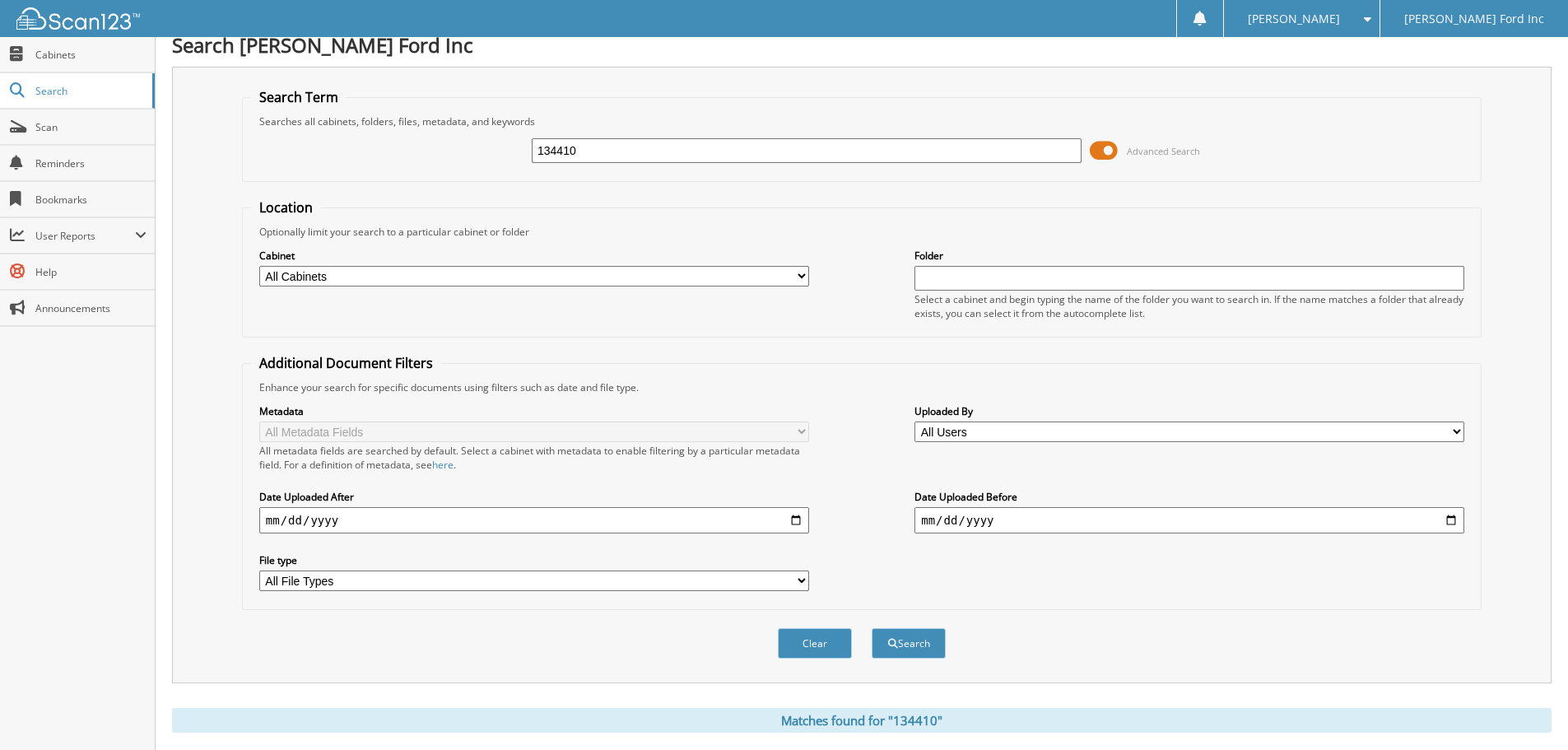
scroll to position [0, 0]
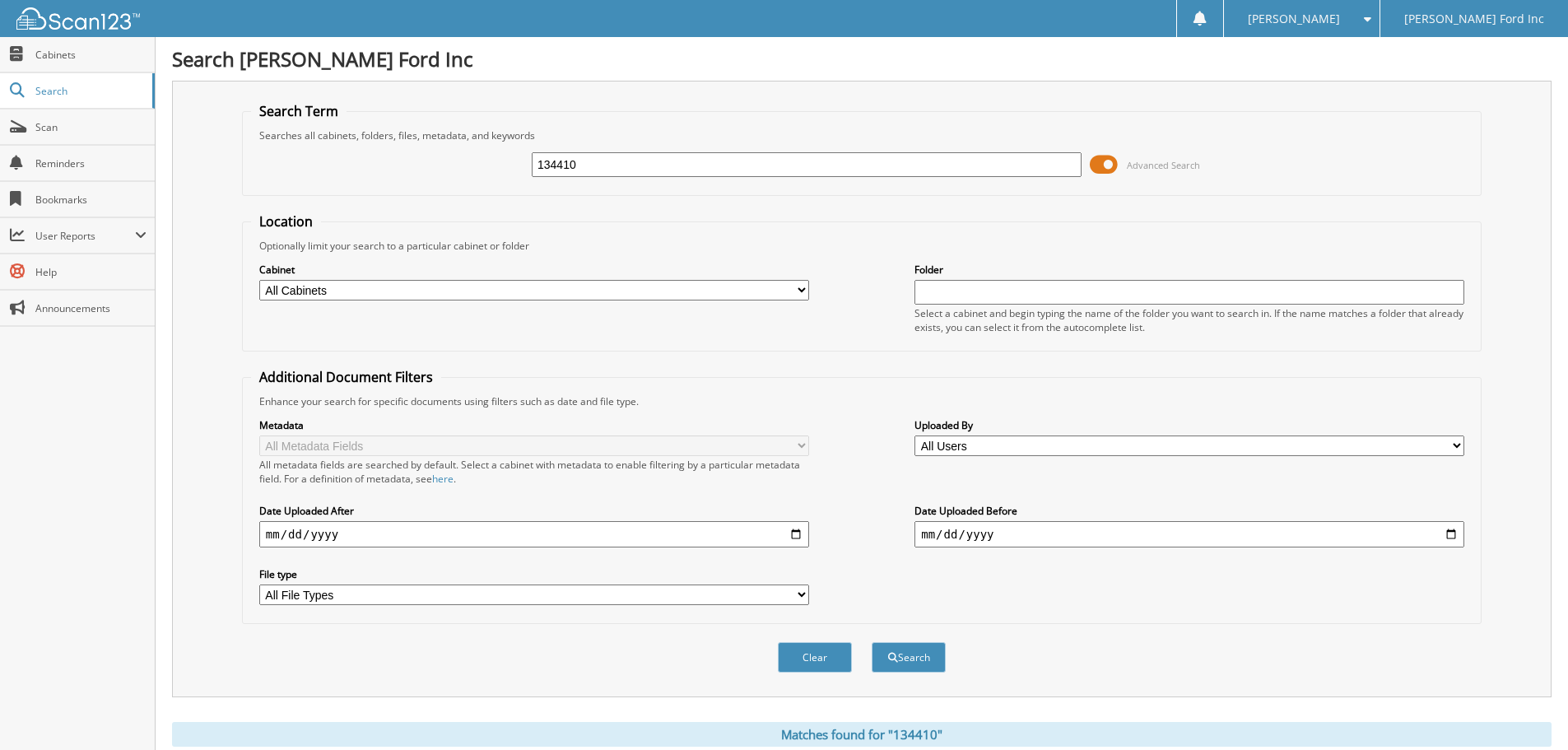
drag, startPoint x: 600, startPoint y: 158, endPoint x: 418, endPoint y: 145, distance: 182.5
click at [418, 145] on div "134410 Advanced Search" at bounding box center [861, 164] width 1221 height 44
type input "166215"
click at [872, 642] on button "Search" at bounding box center [908, 658] width 74 height 31
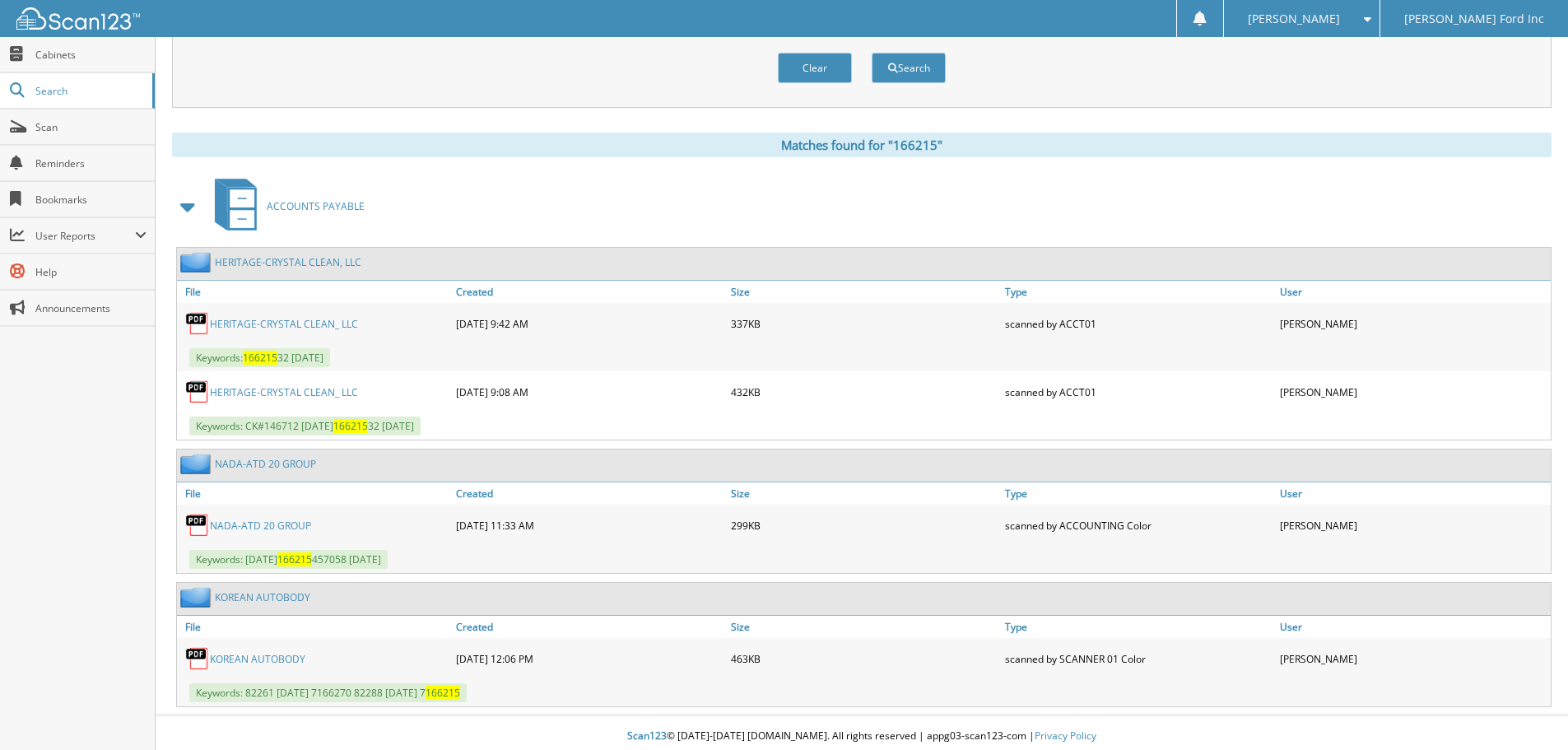
scroll to position [596, 0]
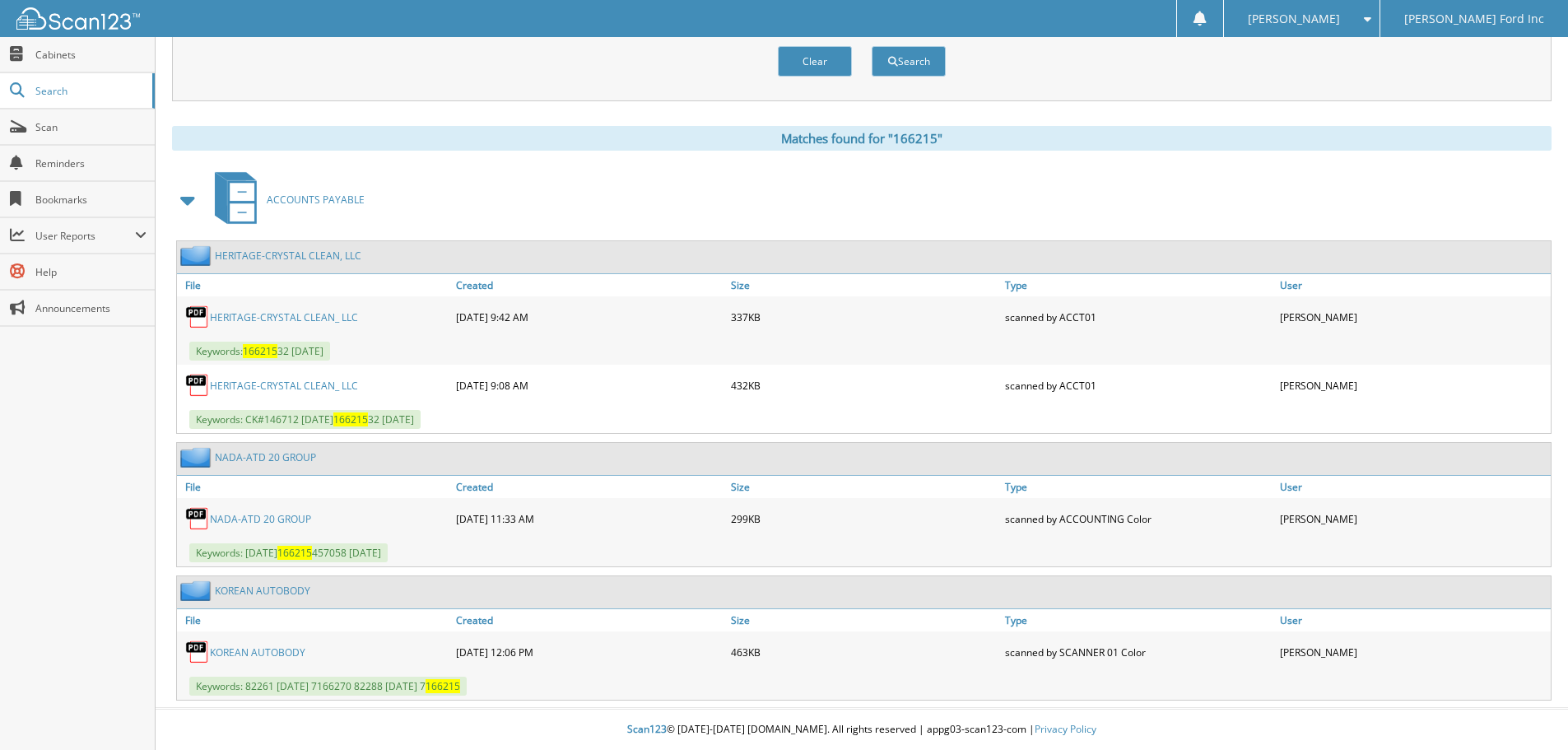
click at [245, 521] on link "NADA-ATD 20 GROUP" at bounding box center [260, 519] width 101 height 14
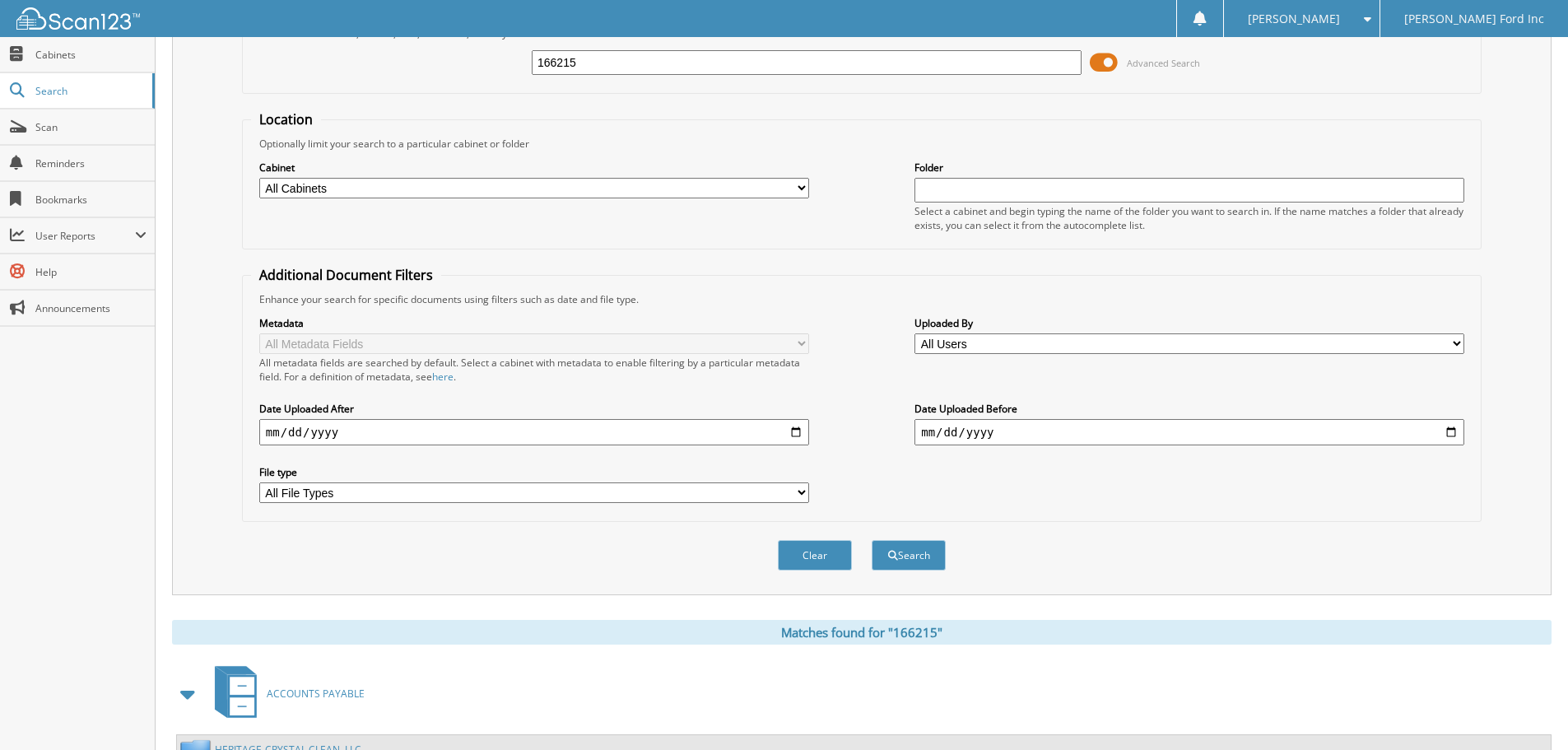
scroll to position [0, 0]
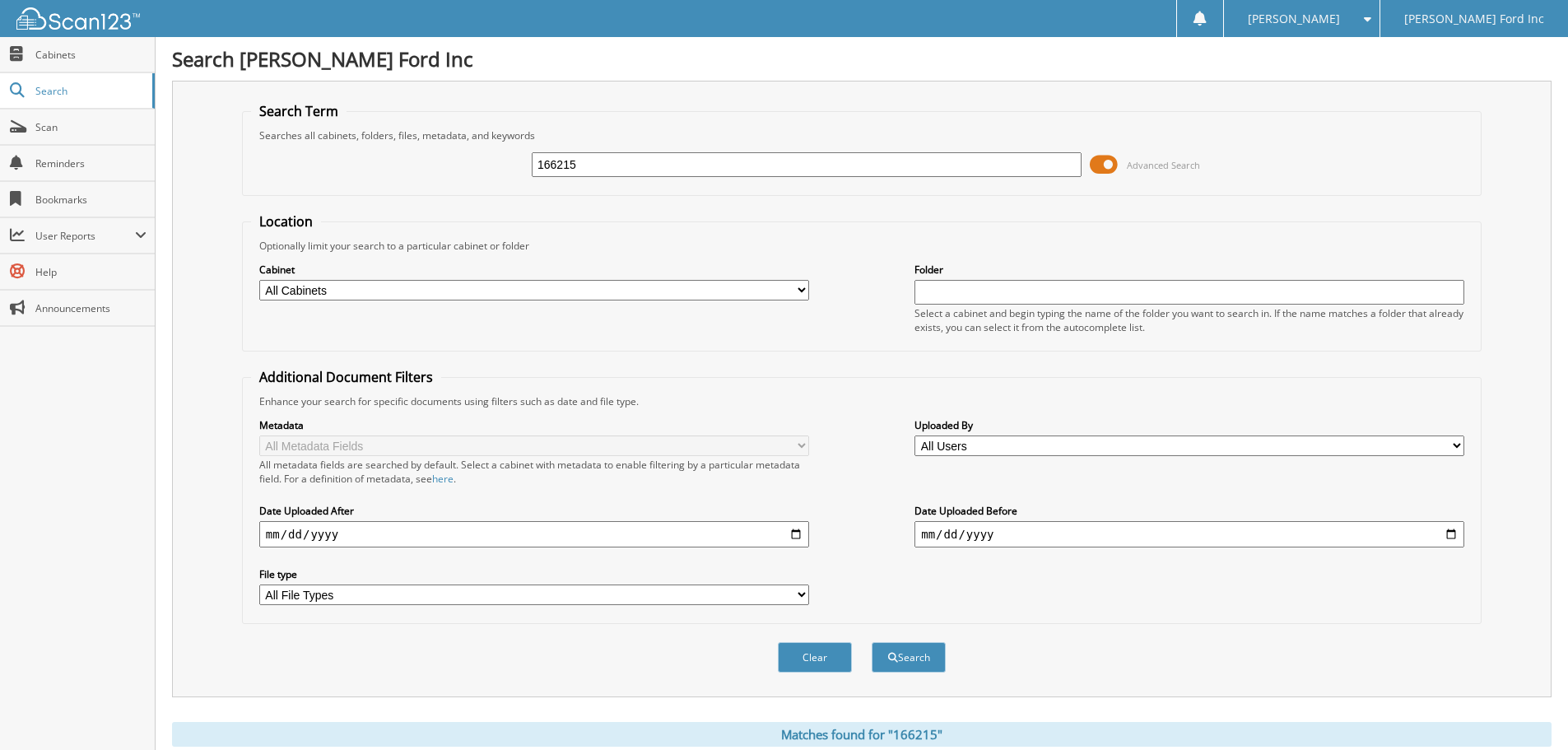
drag, startPoint x: 577, startPoint y: 177, endPoint x: 446, endPoint y: 185, distance: 131.2
click at [446, 187] on fieldset "Search Term Searches all cabinets, folders, files, metadata, and keywords 16621…" at bounding box center [861, 149] width 1240 height 94
type input "159602"
click at [872, 642] on button "Search" at bounding box center [908, 658] width 74 height 31
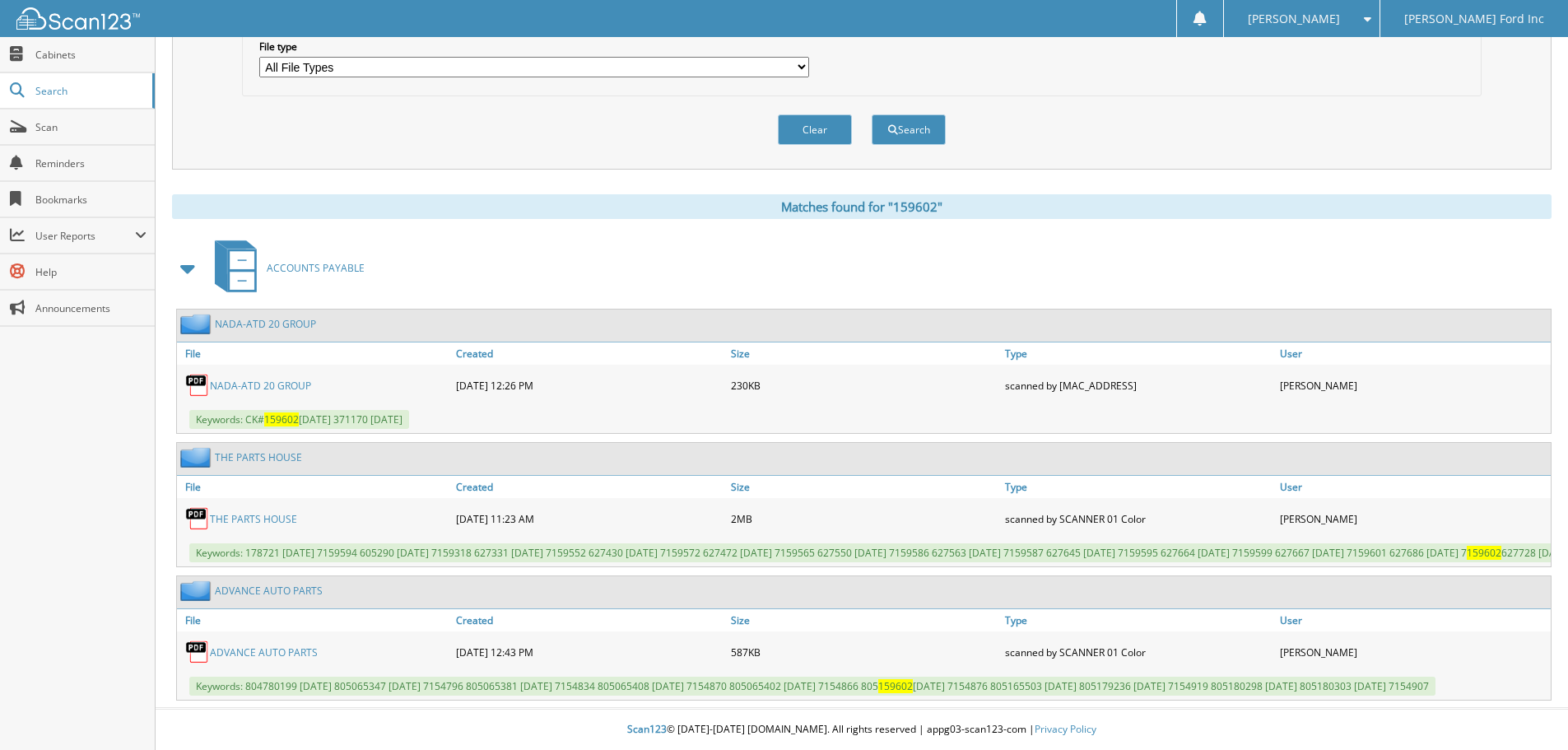
scroll to position [553, 0]
click at [255, 378] on link "NADA-ATD 20 GROUP" at bounding box center [260, 385] width 101 height 14
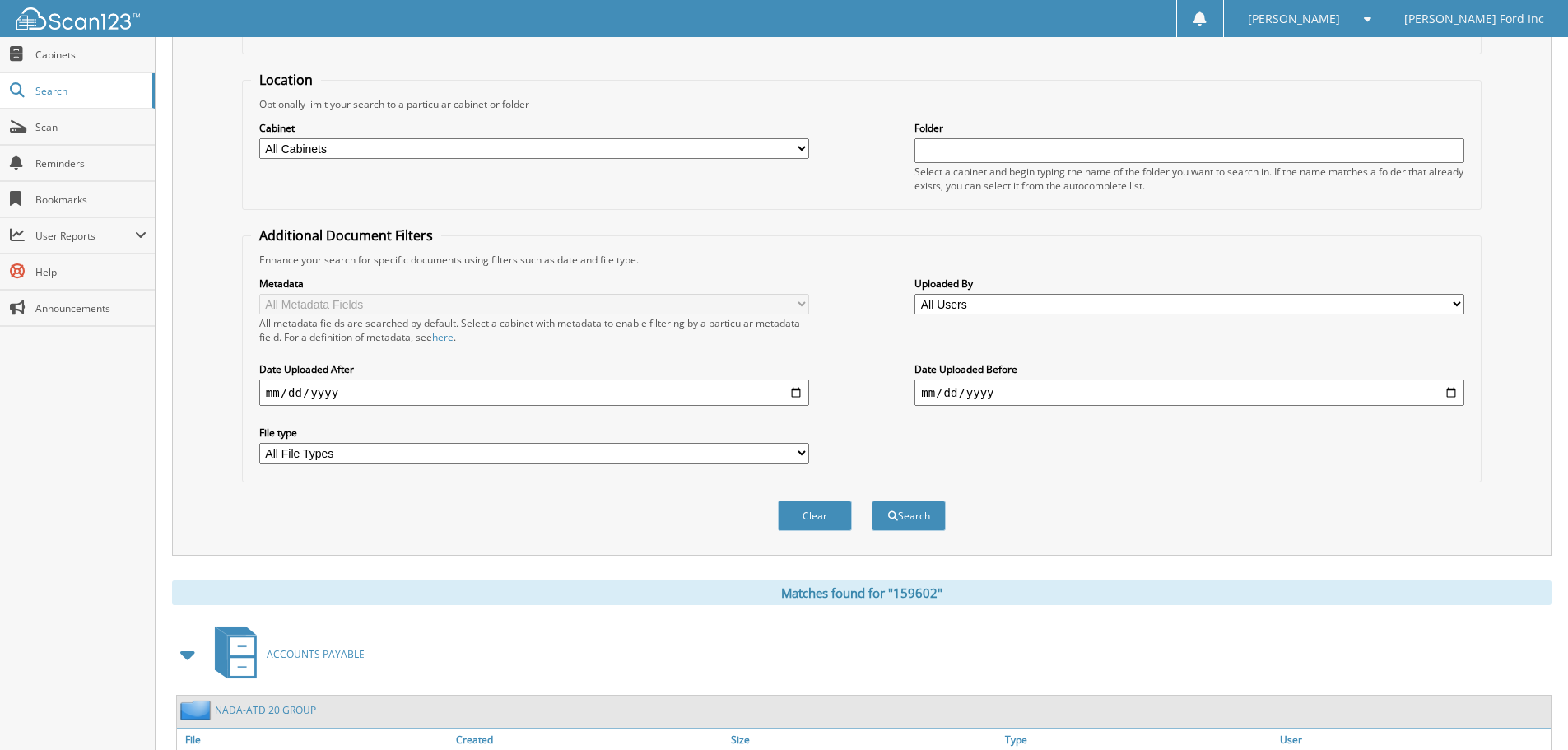
scroll to position [0, 0]
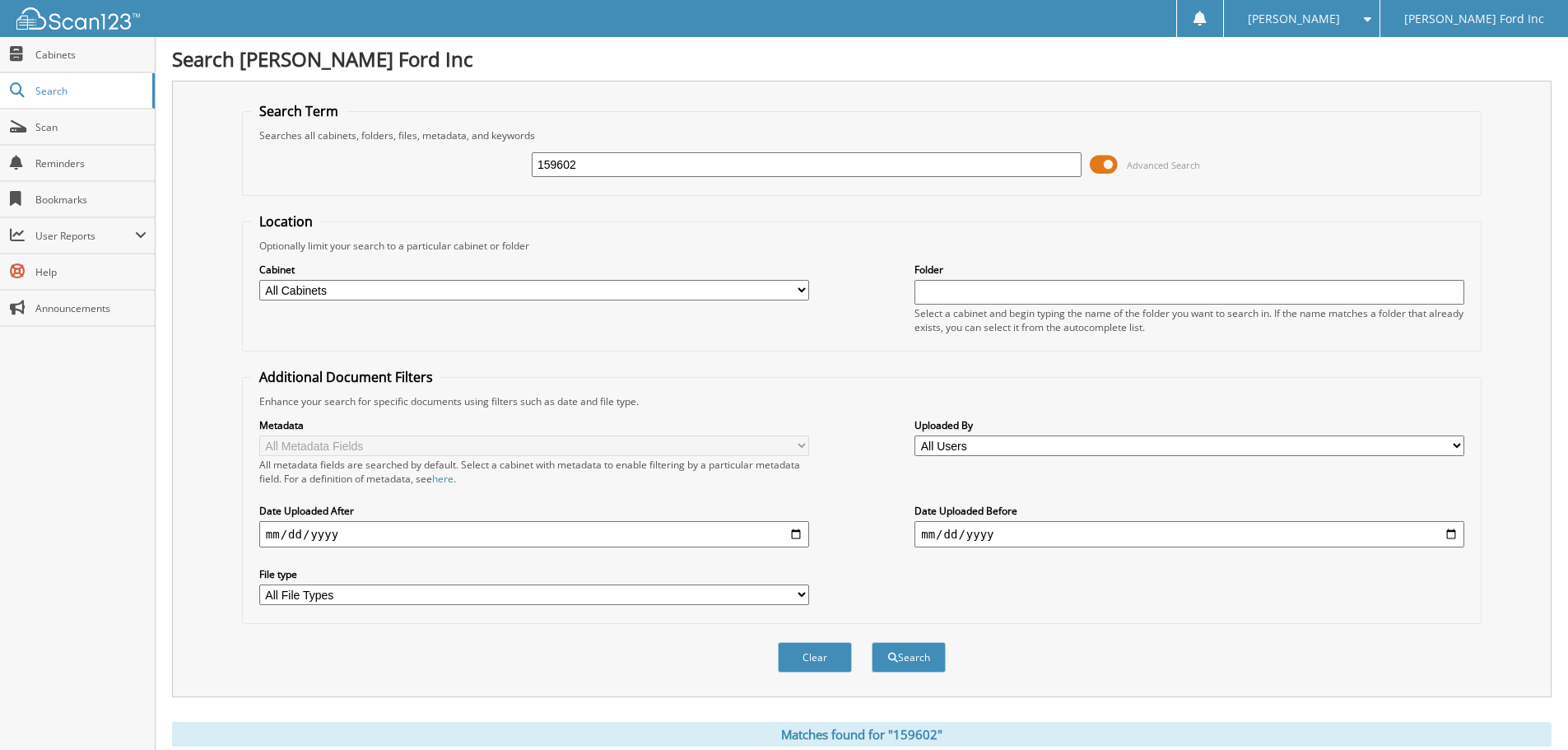
drag, startPoint x: 585, startPoint y: 166, endPoint x: 465, endPoint y: 181, distance: 120.9
click at [465, 181] on div "159602 Advanced Search" at bounding box center [861, 164] width 1221 height 44
type input "165030"
click at [872, 642] on button "Search" at bounding box center [908, 658] width 74 height 31
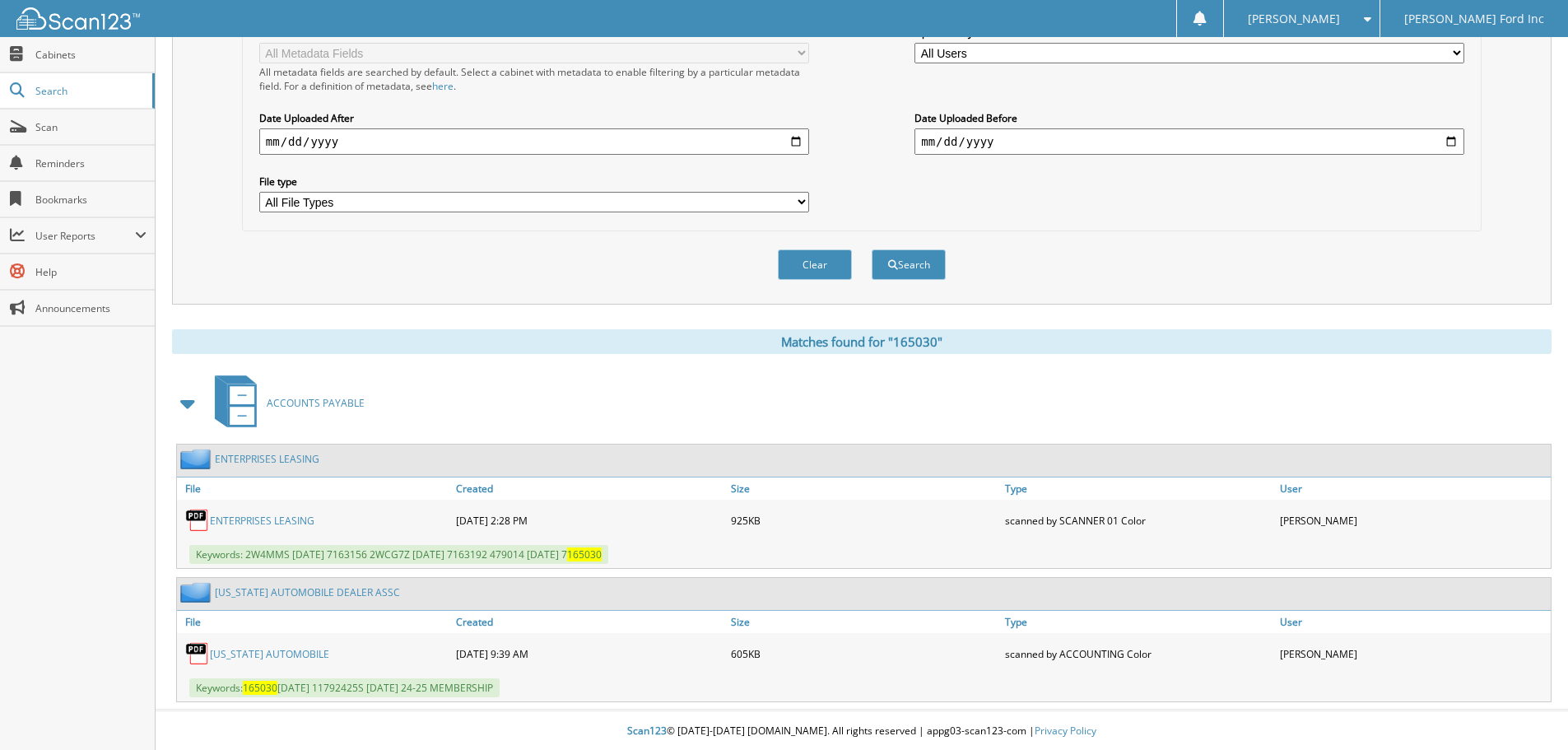
scroll to position [395, 0]
click at [254, 652] on link "[US_STATE] AUTOMOBILE" at bounding box center [270, 652] width 119 height 14
